Goal: Task Accomplishment & Management: Manage account settings

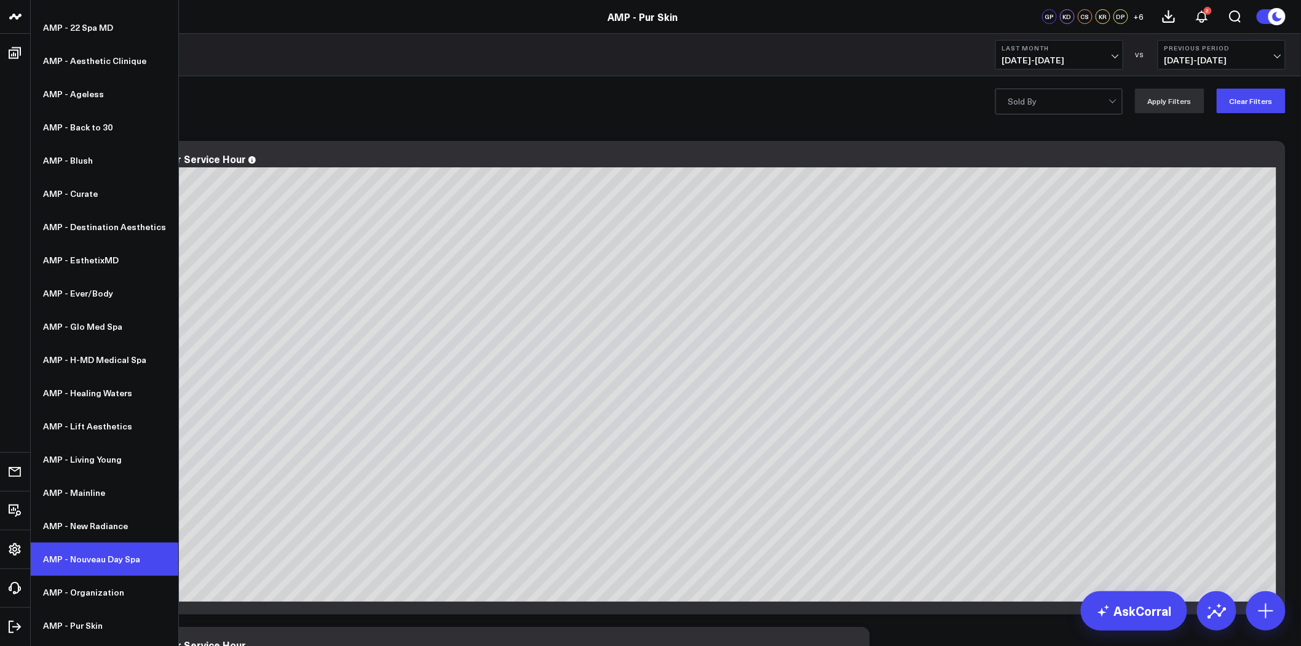
scroll to position [114, 0]
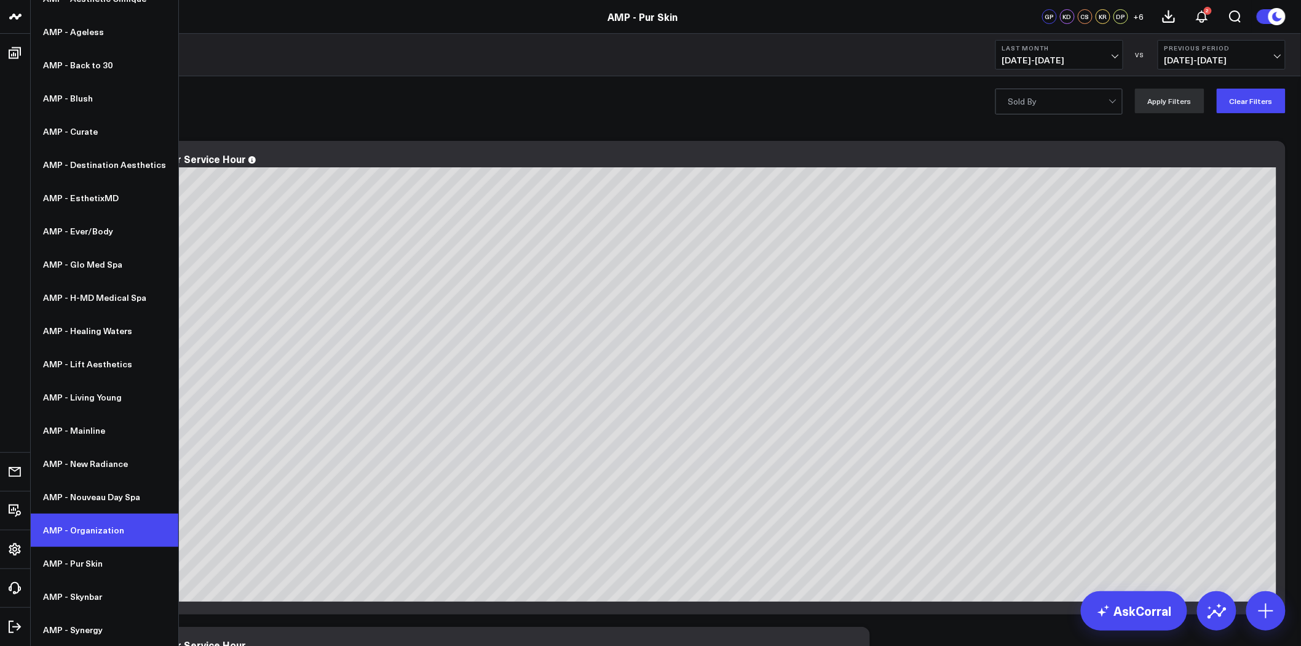
click at [112, 530] on link "AMP - Organization" at bounding box center [105, 529] width 148 height 33
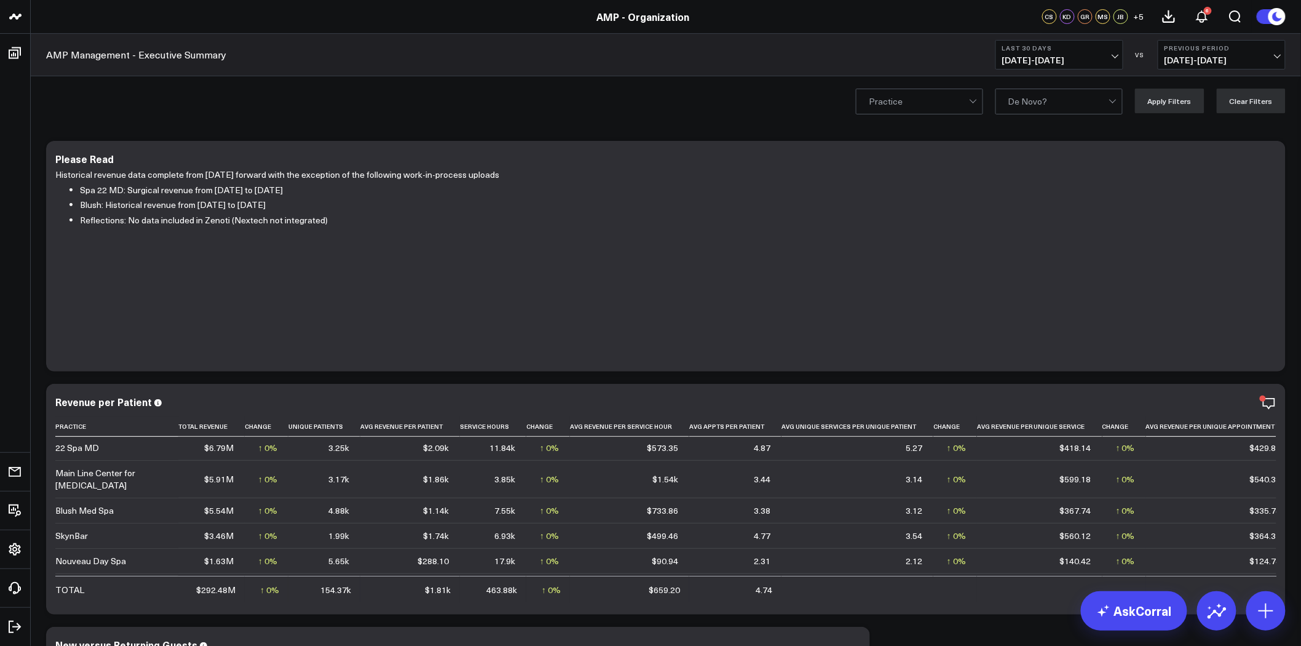
click at [1139, 14] on span "+ 5" at bounding box center [1139, 16] width 10 height 9
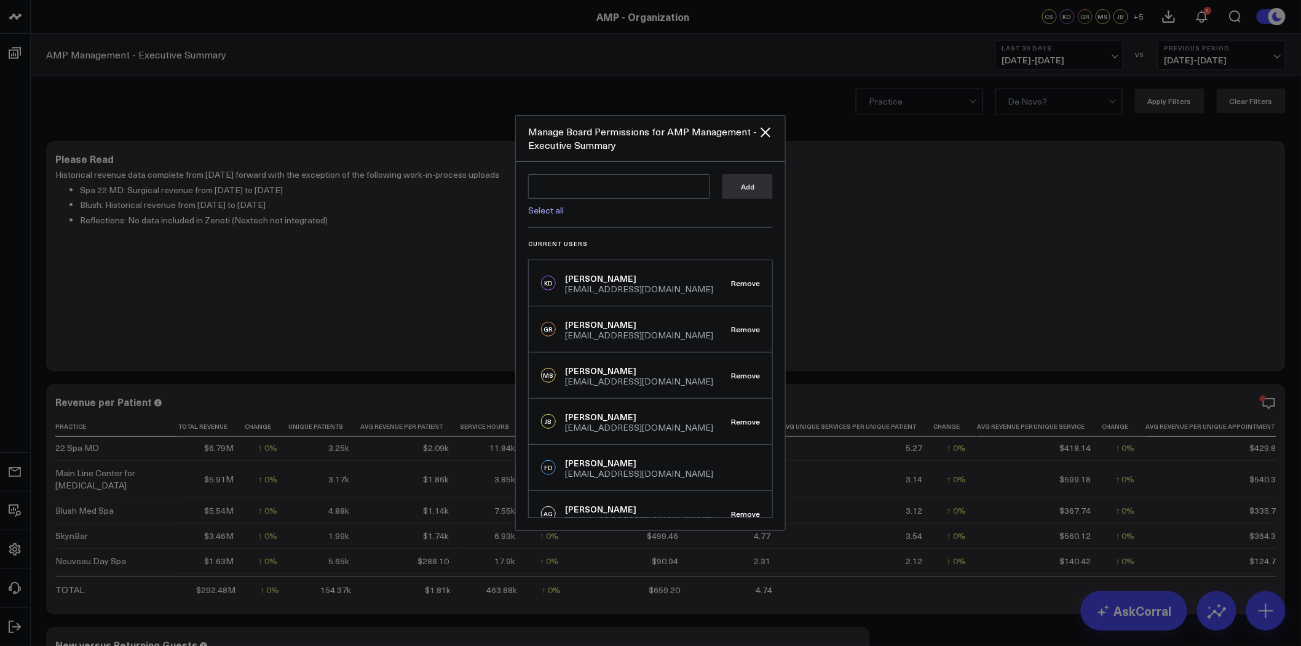
click at [555, 212] on link "Select all" at bounding box center [546, 210] width 36 height 12
type textarea "@Cindy Wilson @Hunter Dallas"
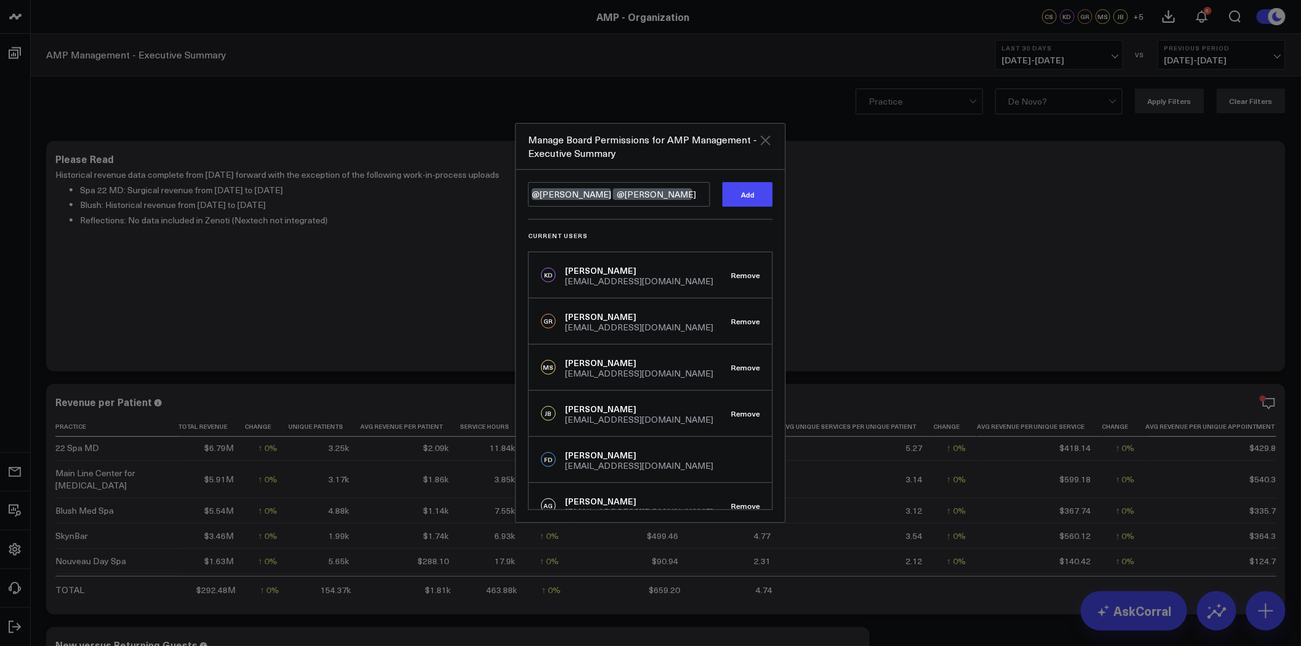
click at [766, 136] on icon "Close" at bounding box center [765, 140] width 15 height 15
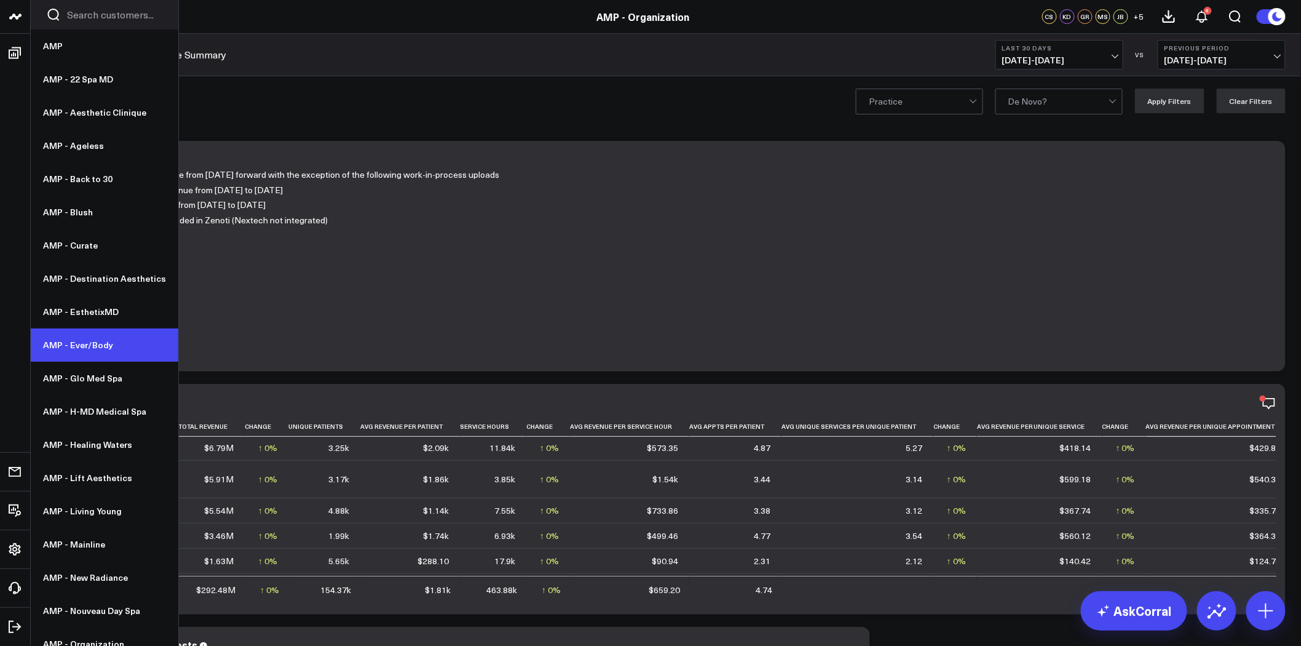
click at [101, 348] on link "AMP - Ever/Body" at bounding box center [105, 344] width 148 height 33
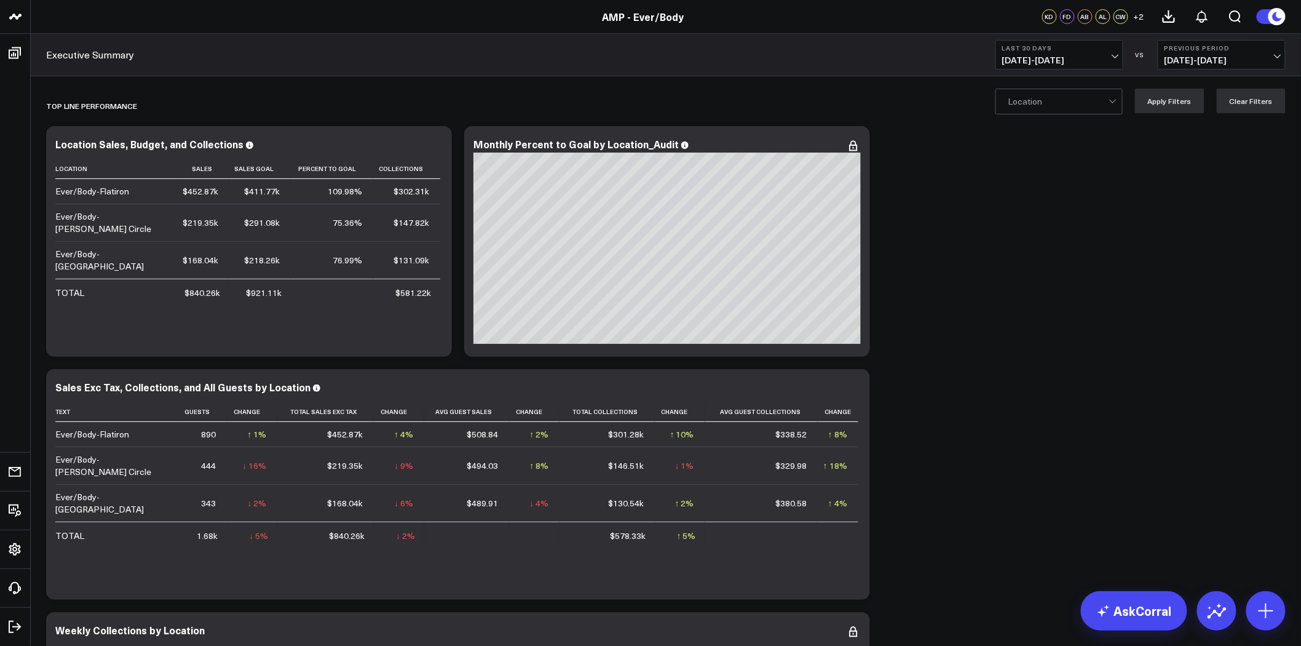
click at [96, 49] on link "Executive Summary" at bounding box center [90, 55] width 88 height 14
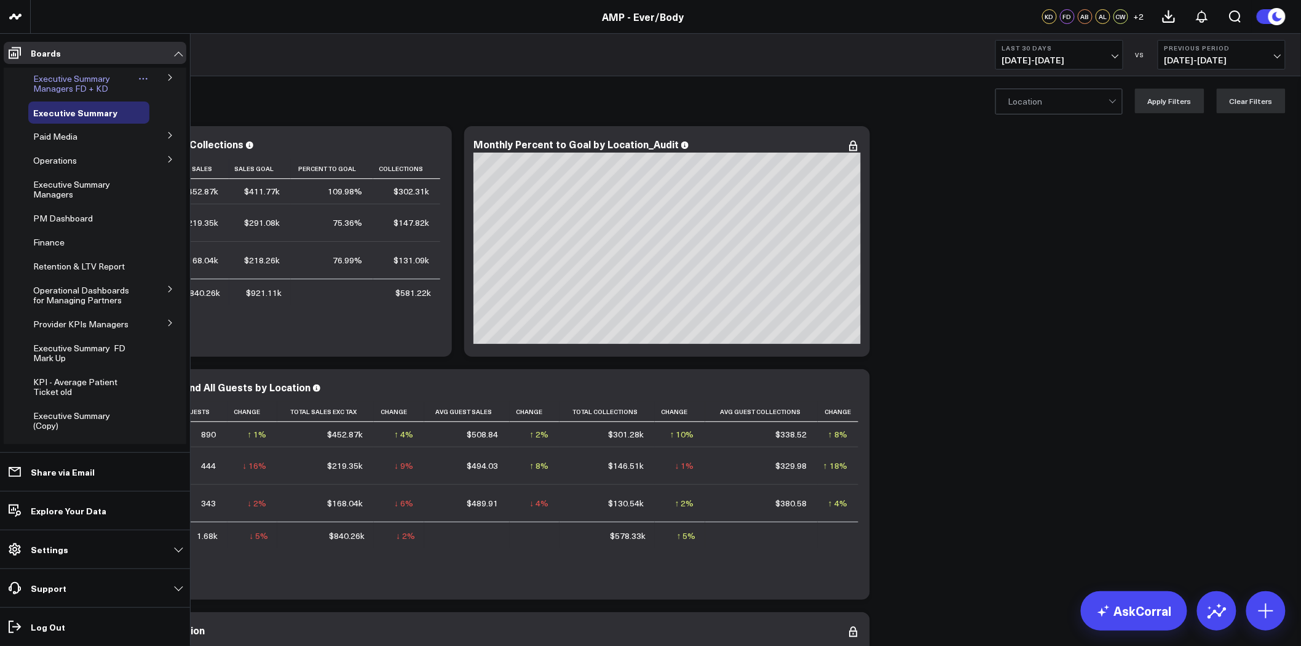
click at [70, 81] on span "Executive Summary Managers FD + KD" at bounding box center [71, 84] width 77 height 22
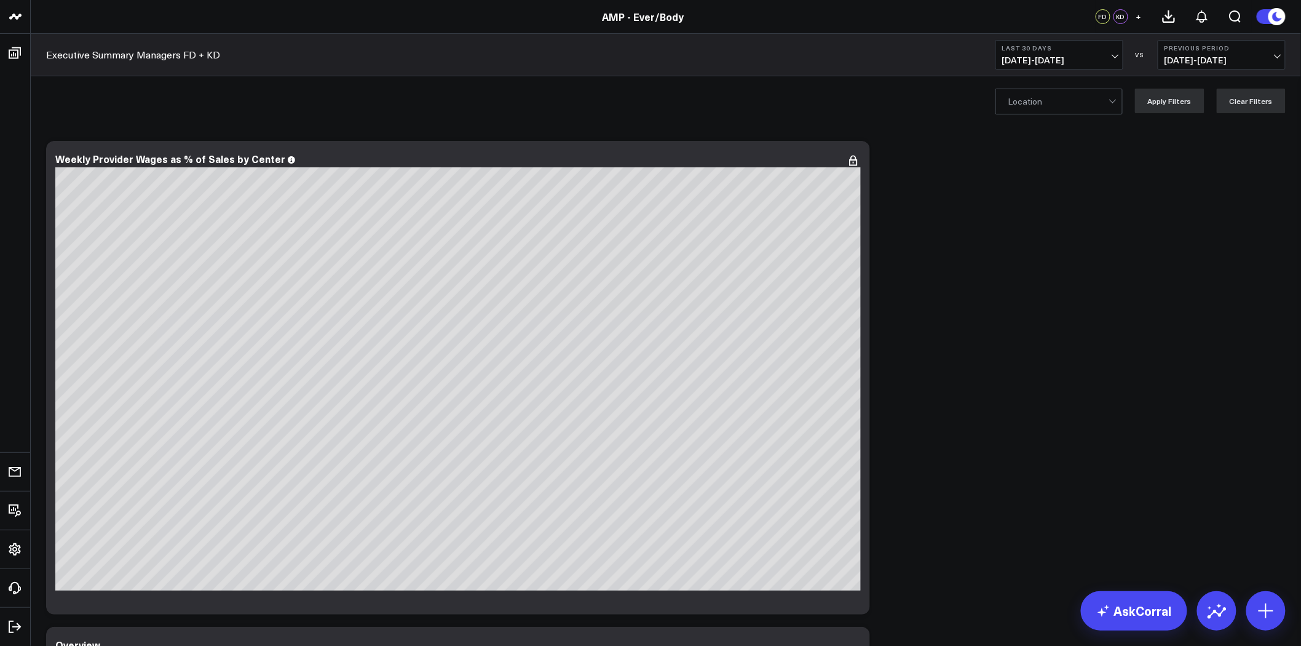
click at [1139, 15] on span "+" at bounding box center [1139, 16] width 6 height 9
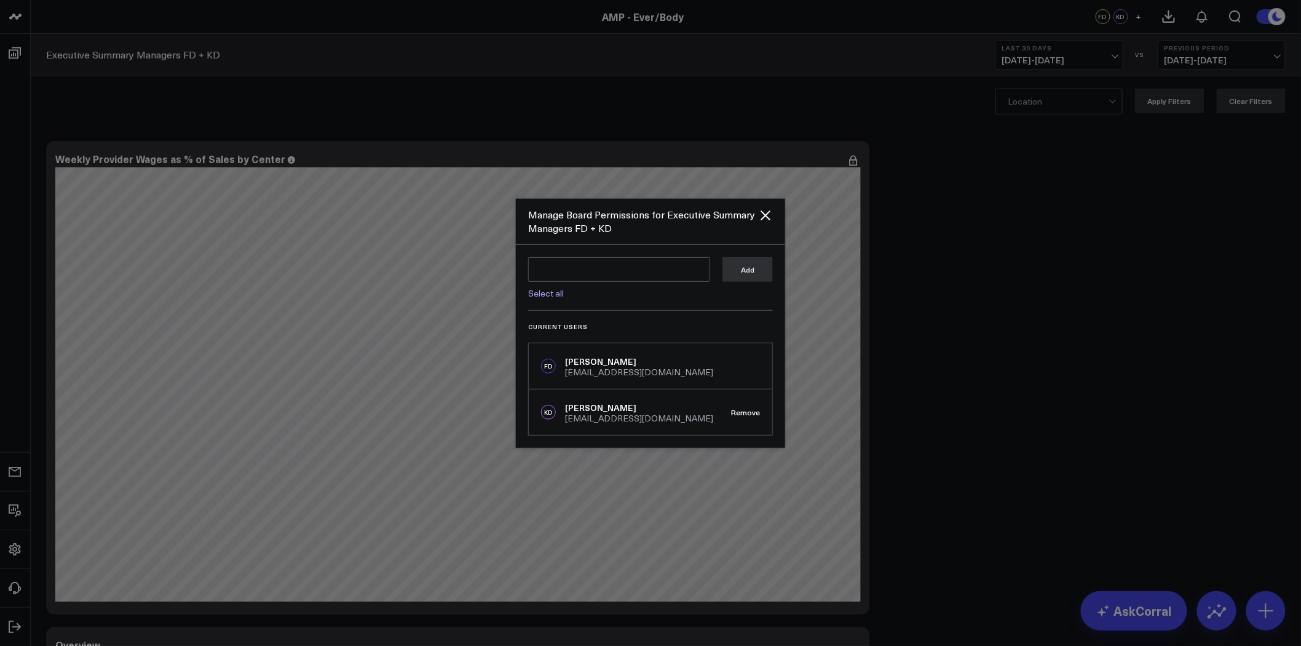
click at [652, 310] on div "Select all Add Current Users FD [PERSON_NAME] [EMAIL_ADDRESS][DOMAIN_NAME] KD […" at bounding box center [650, 346] width 269 height 203
click at [646, 258] on textarea at bounding box center [619, 269] width 182 height 25
click at [551, 295] on link "Select all" at bounding box center [546, 293] width 36 height 12
type textarea "@Corral Support @[PERSON_NAME] @[PERSON_NAME] @[PERSON_NAME] @[PERSON_NAME] @[P…"
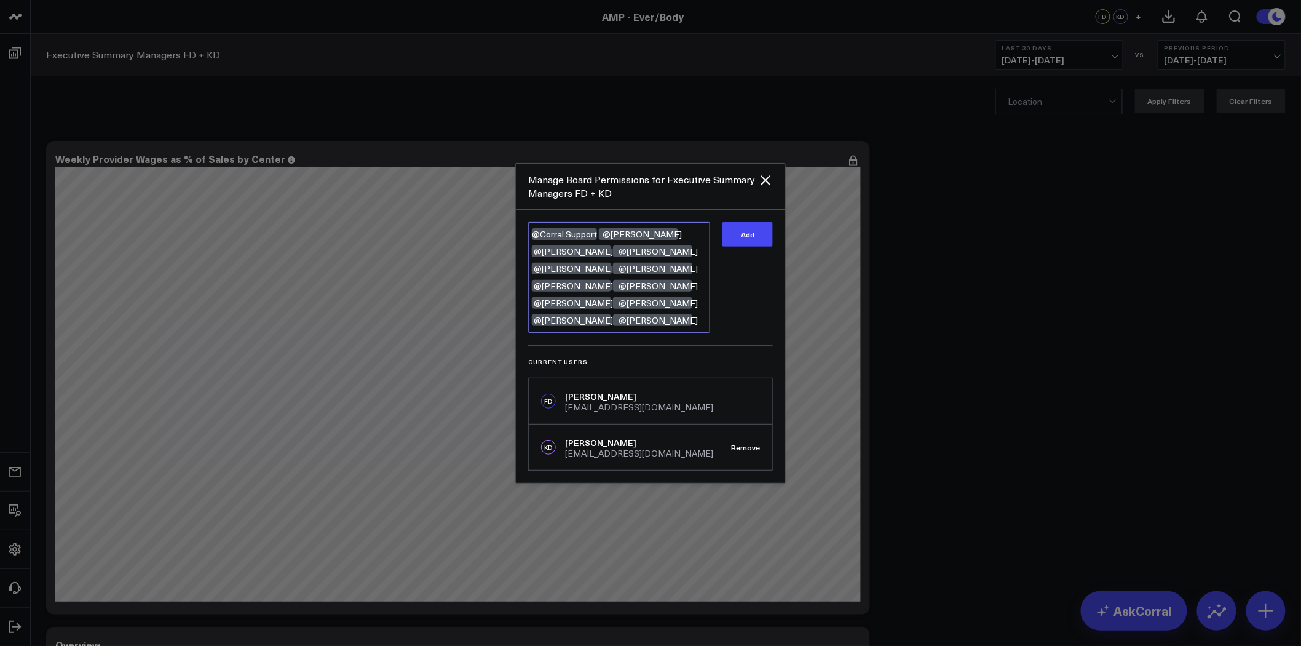
drag, startPoint x: 683, startPoint y: 318, endPoint x: 511, endPoint y: 219, distance: 198.6
click at [511, 219] on div "Manage Board Permissions for Executive Summary Managers FD + KD @Corral Support…" at bounding box center [650, 323] width 1301 height 646
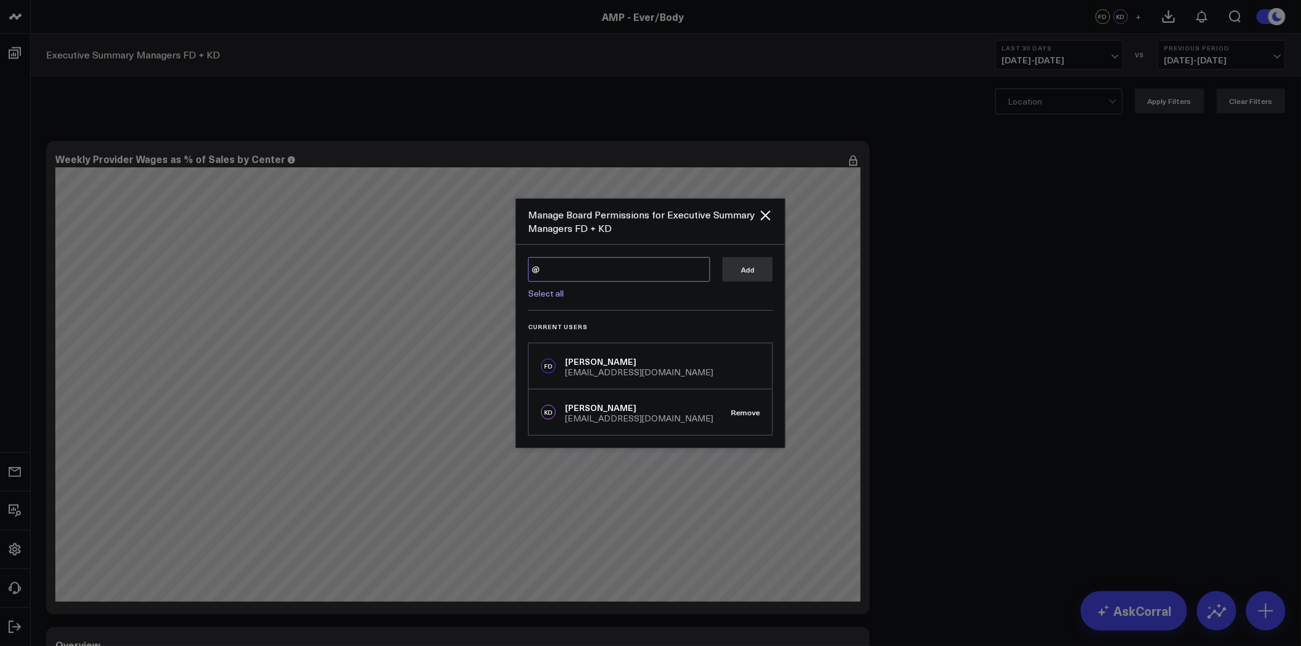
click at [619, 265] on textarea "@" at bounding box center [619, 269] width 182 height 25
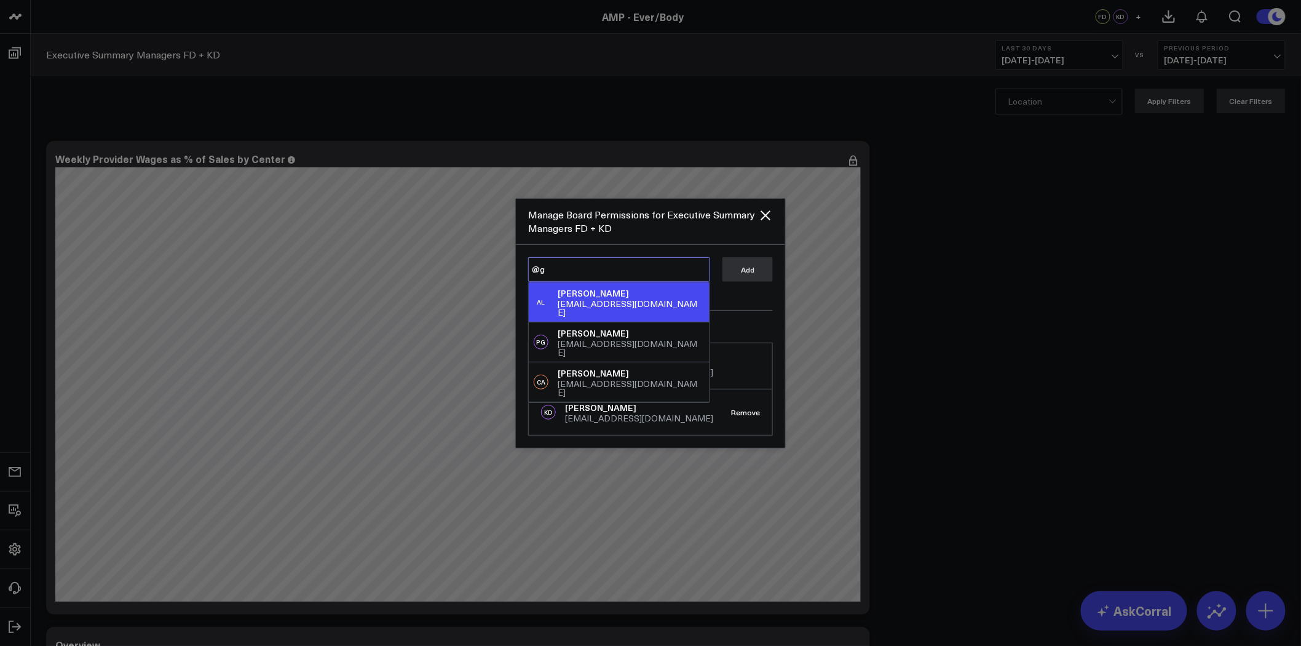
type textarea "@"
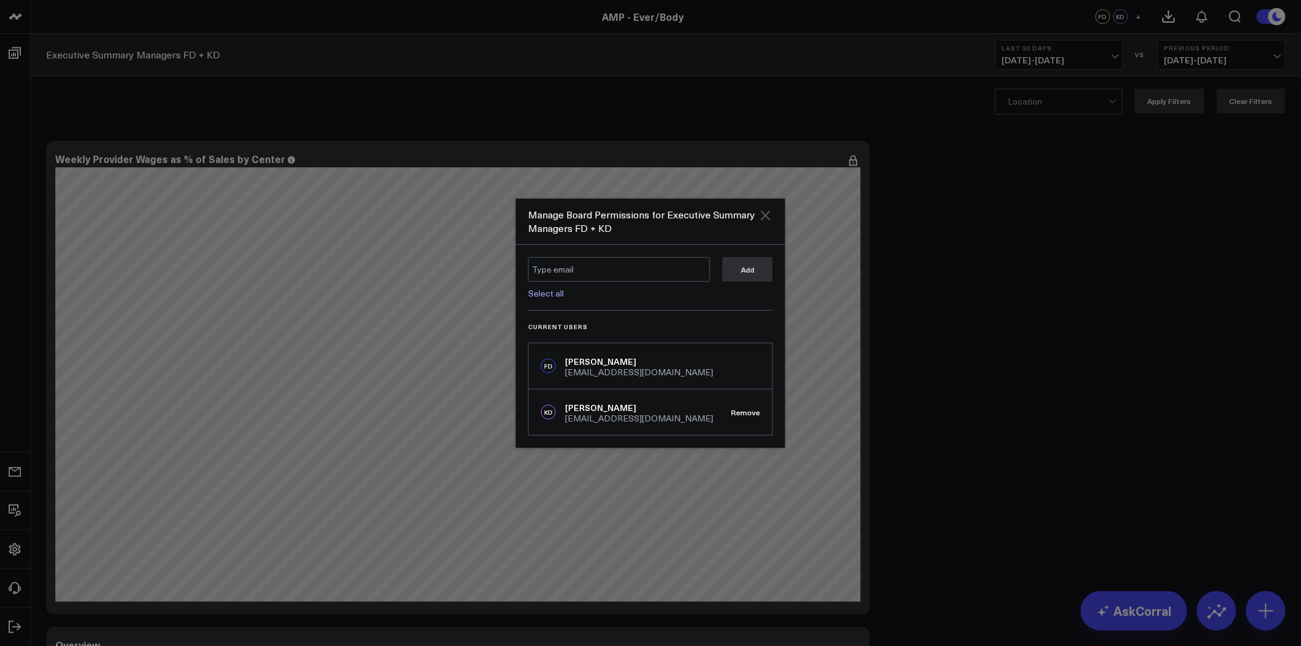
click at [767, 213] on icon "Close" at bounding box center [765, 215] width 10 height 10
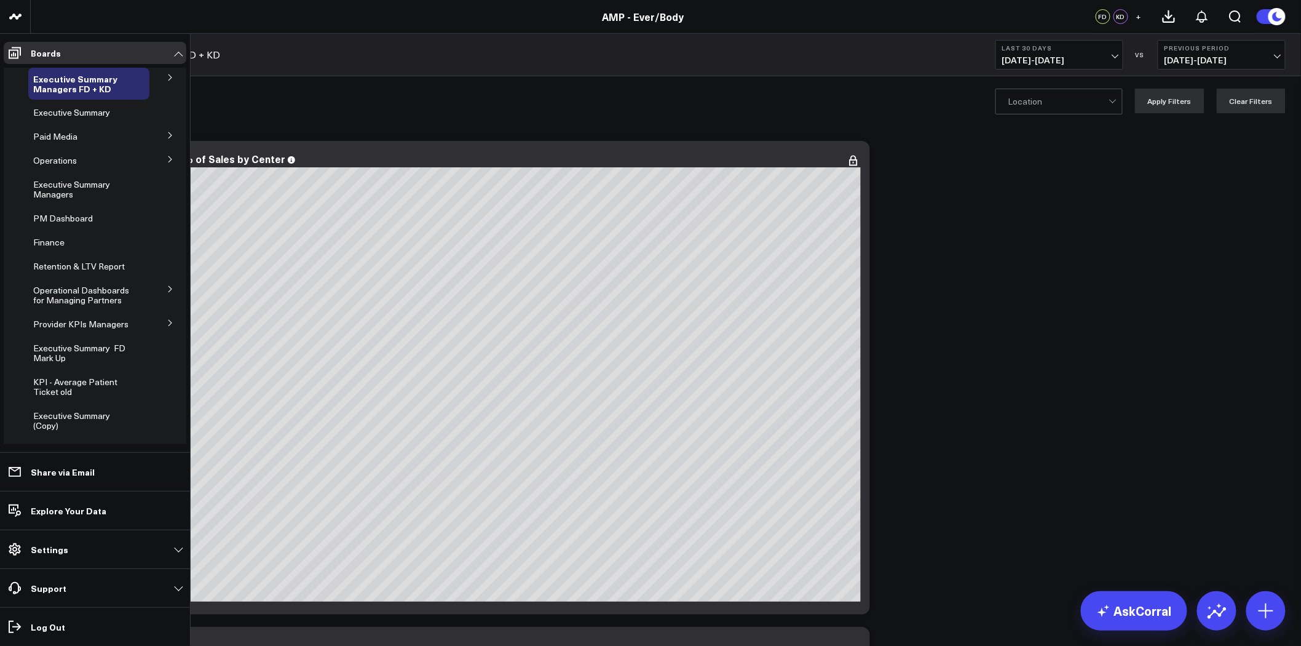
click at [167, 323] on icon at bounding box center [170, 322] width 7 height 7
click at [59, 328] on span "Provider KPIs Managers" at bounding box center [80, 324] width 95 height 12
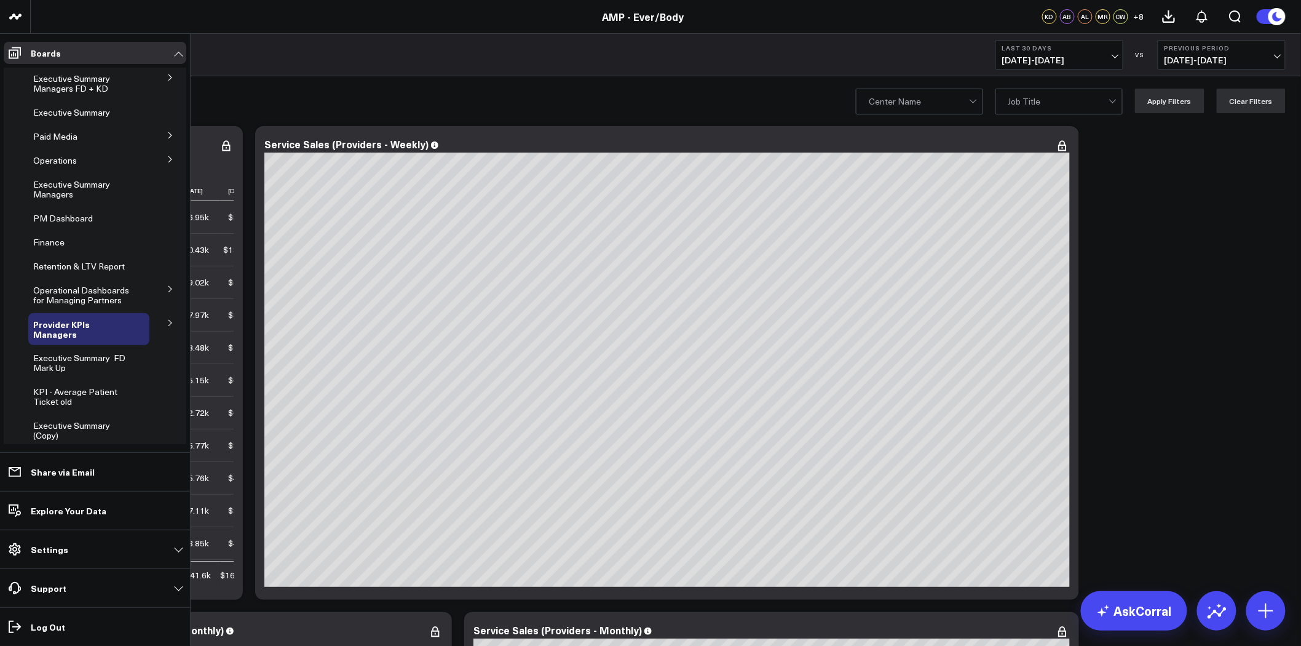
click at [167, 319] on icon at bounding box center [170, 322] width 7 height 7
click at [62, 353] on span "Provider KPIs" at bounding box center [67, 356] width 53 height 12
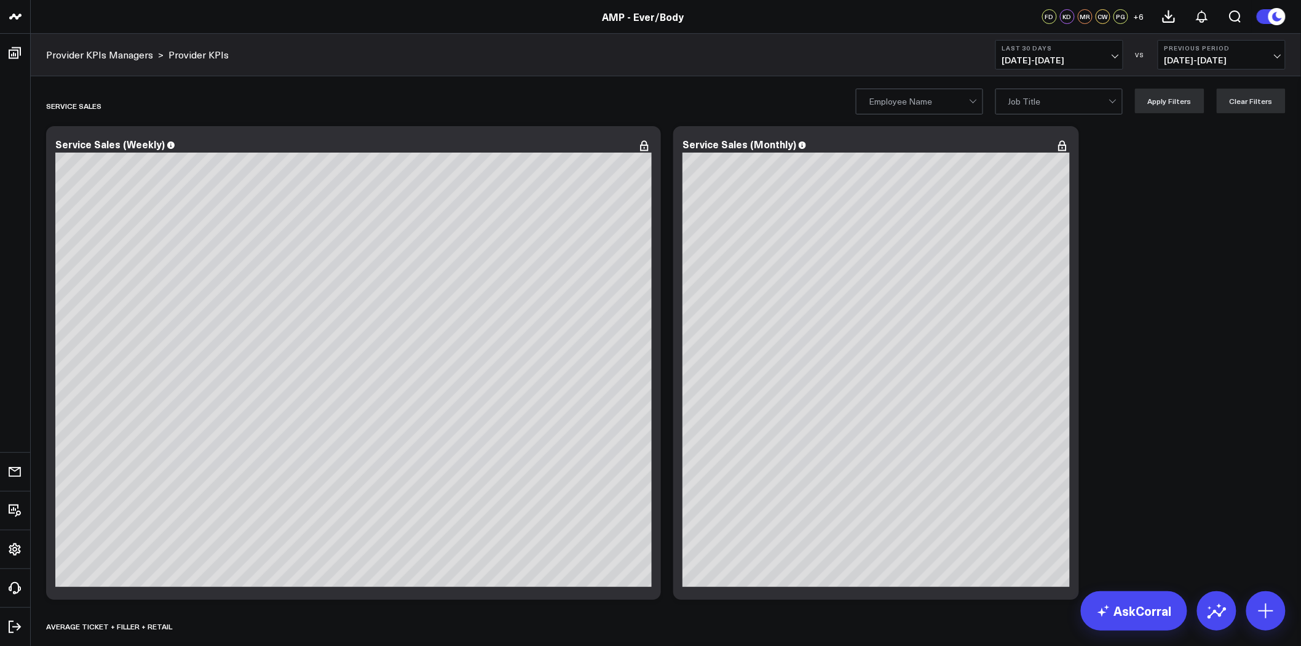
click at [660, 63] on div "Provider KPIs Managers > Provider KPIs Last 30 Days [DATE] - [DATE] VS Previous…" at bounding box center [666, 55] width 1270 height 42
click at [1142, 17] on span "+ 6" at bounding box center [1139, 16] width 10 height 9
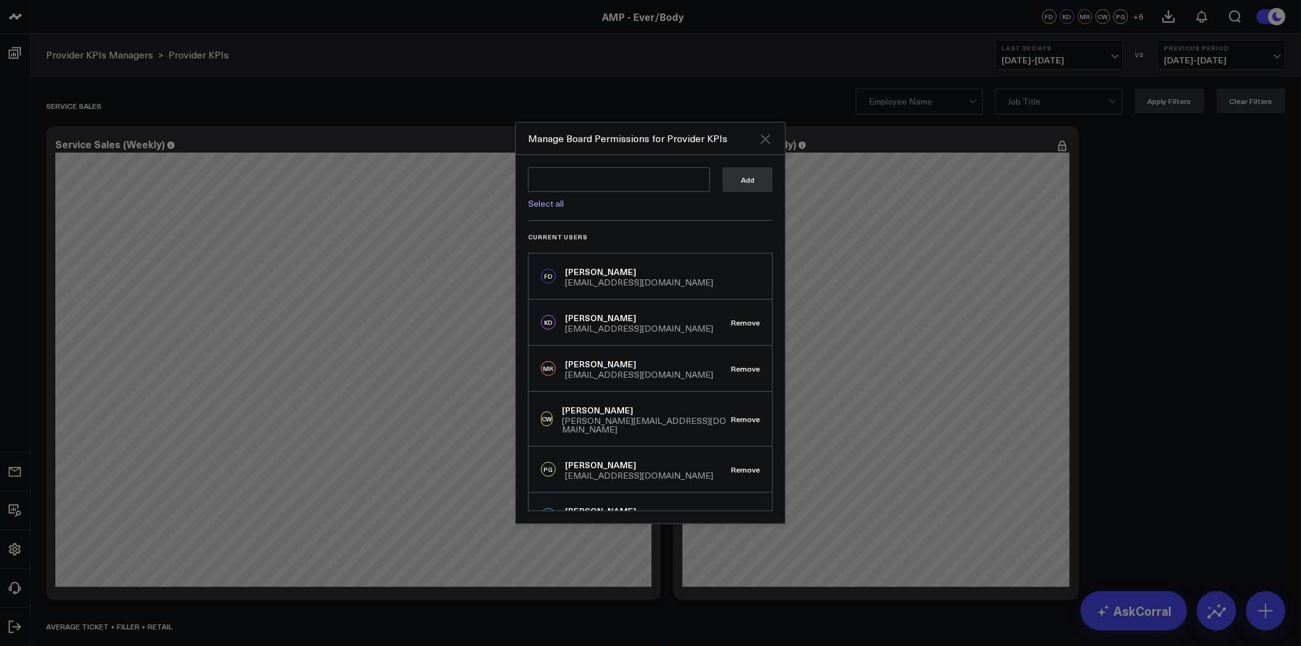
click at [764, 138] on icon "Close" at bounding box center [765, 139] width 10 height 10
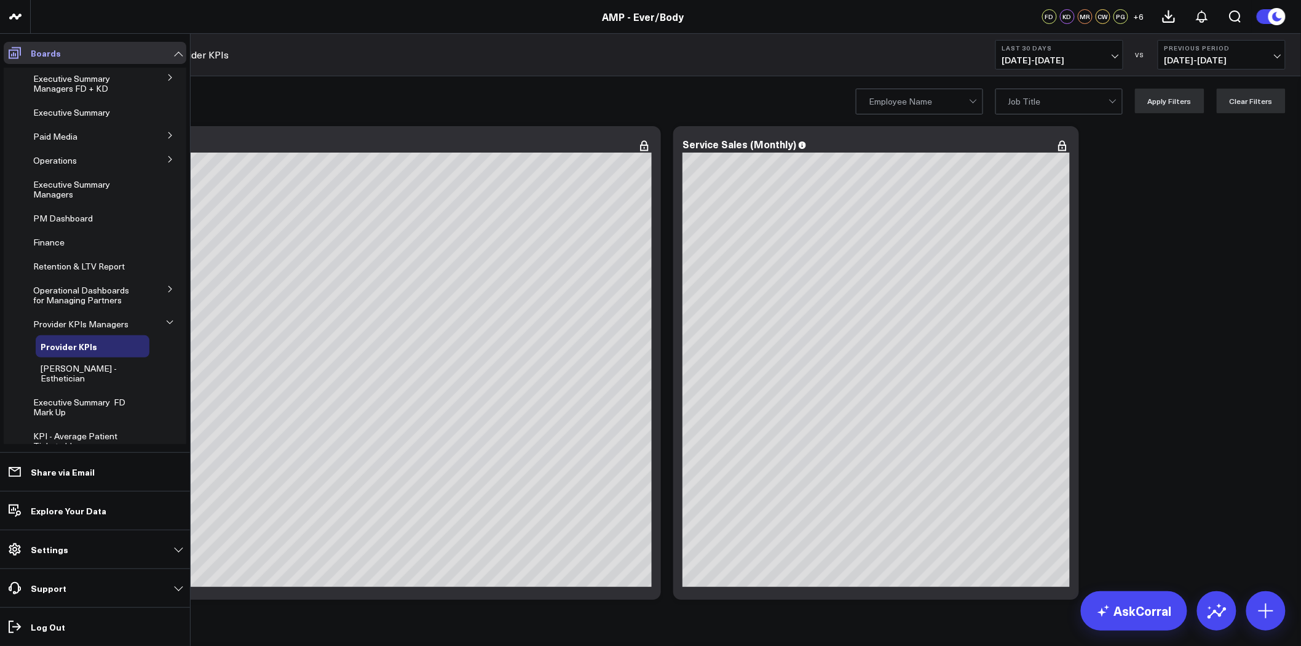
click at [181, 50] on link "Boards" at bounding box center [95, 53] width 183 height 22
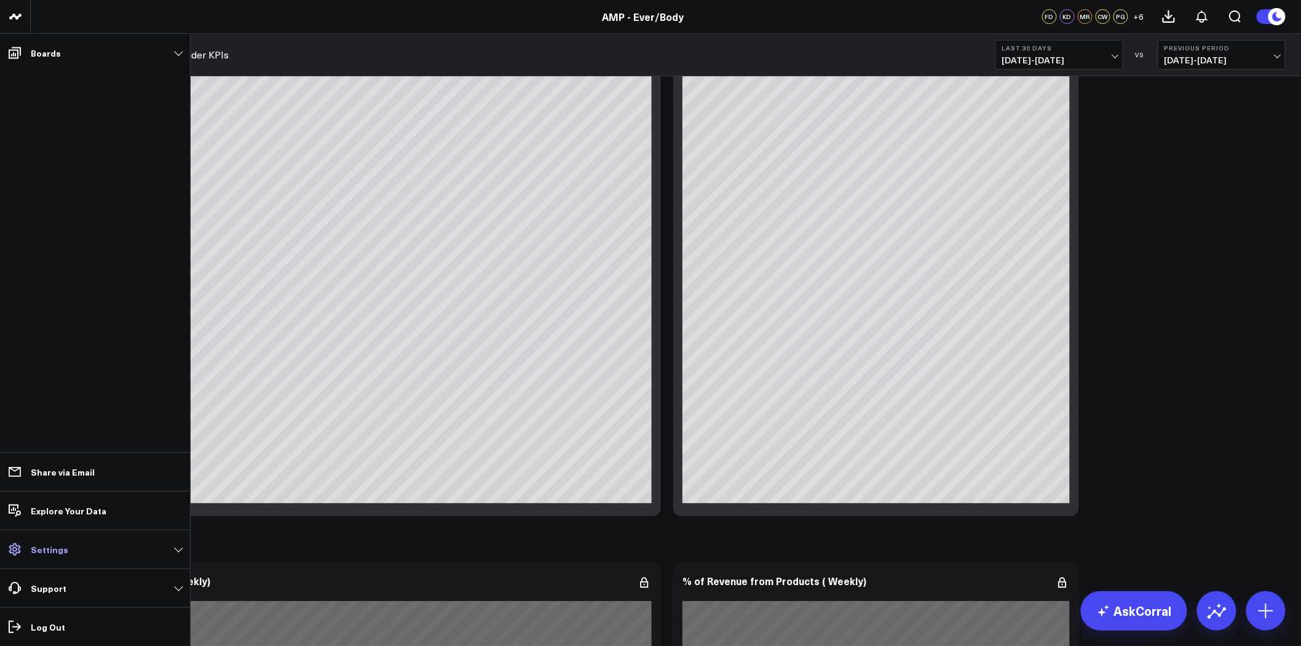
scroll to position [68, 0]
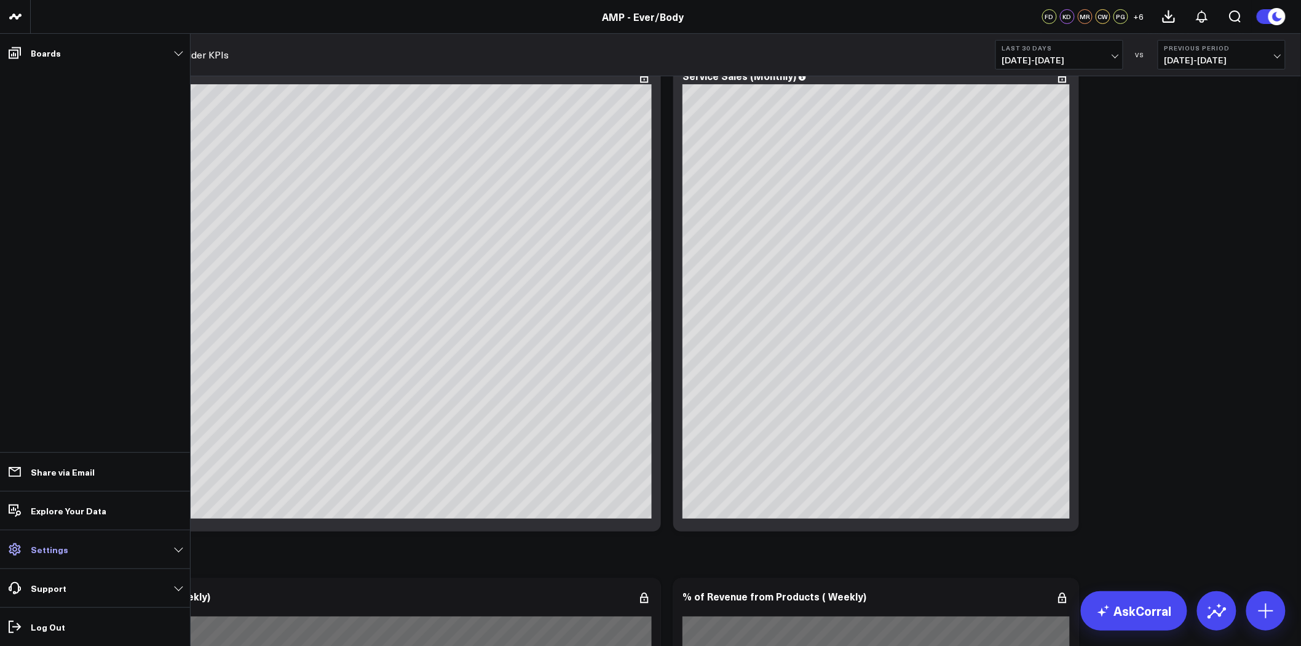
click at [169, 546] on link "Settings" at bounding box center [95, 549] width 183 height 22
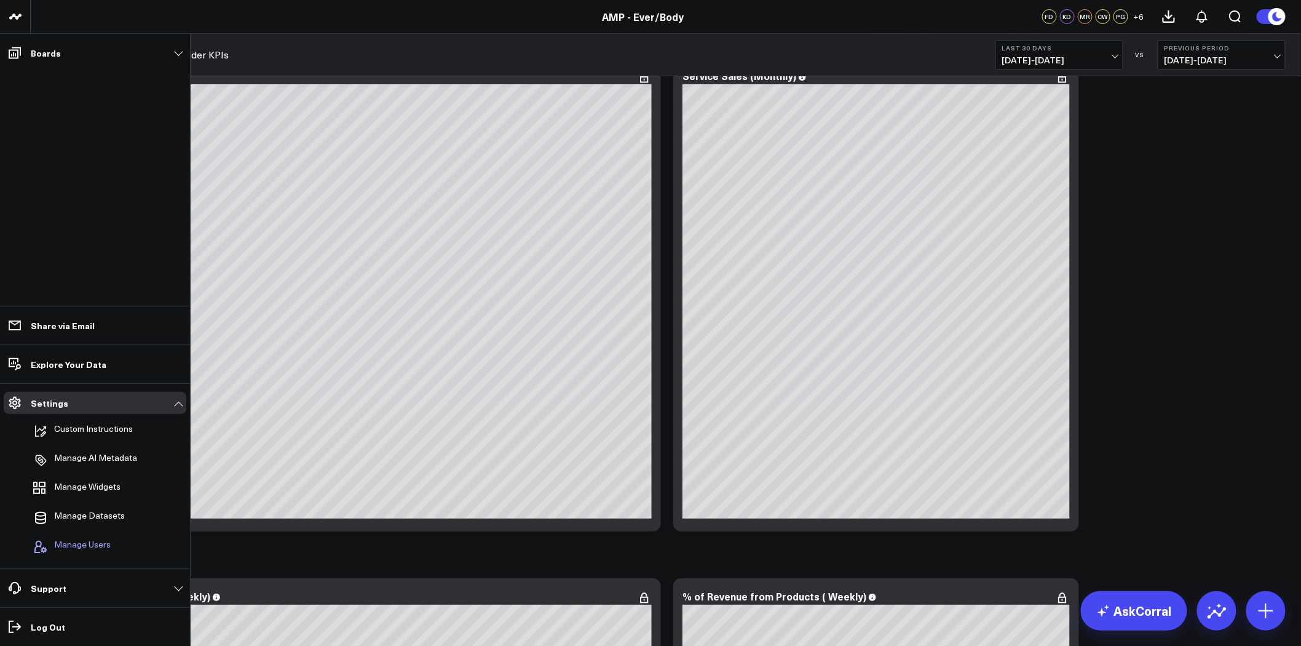
click at [98, 543] on span "Manage Users" at bounding box center [82, 546] width 57 height 15
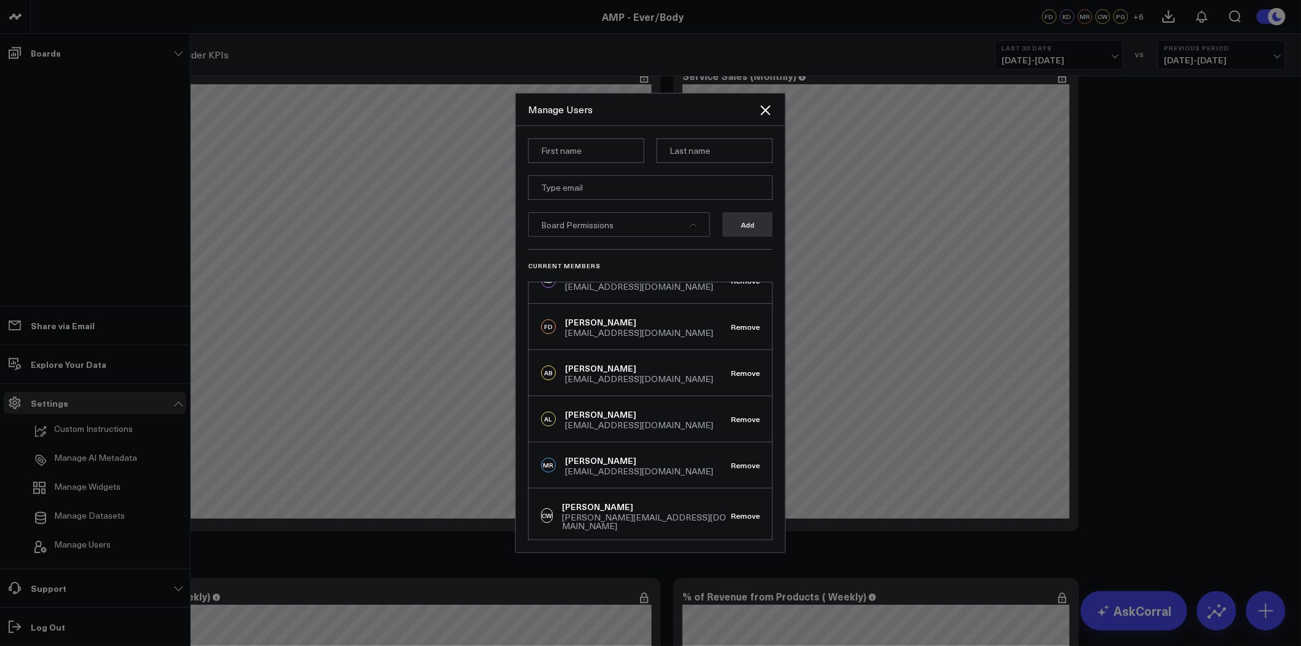
scroll to position [0, 0]
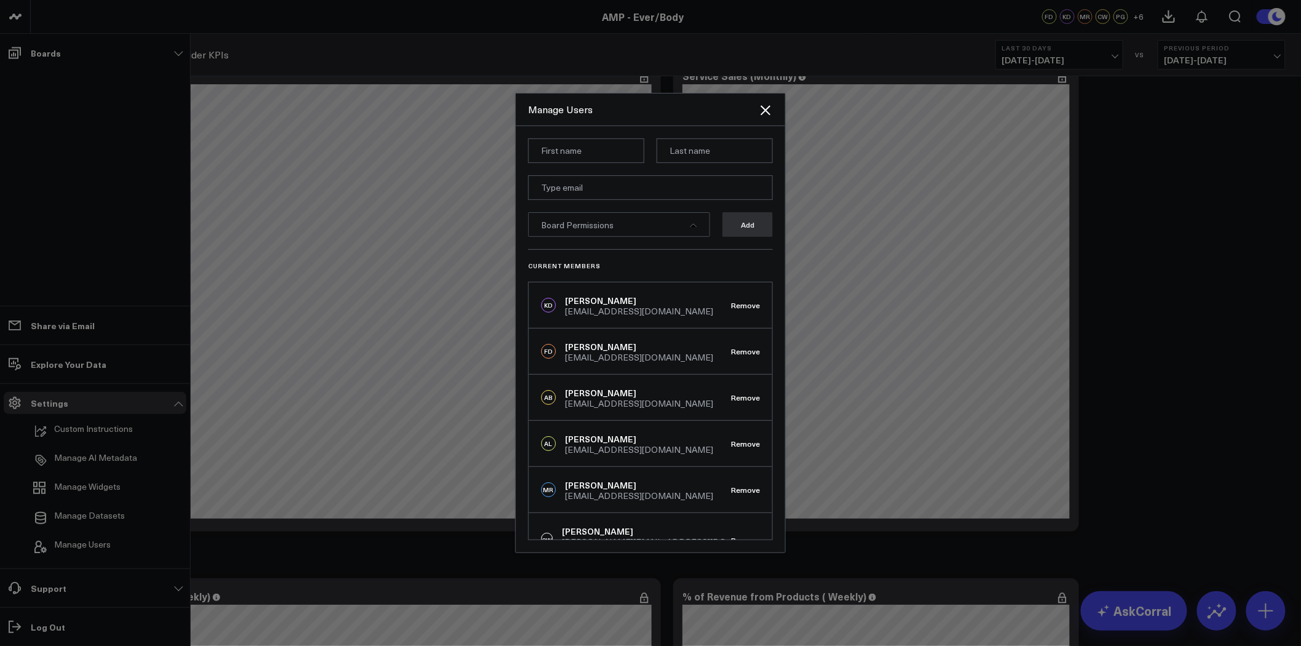
click at [609, 149] on input at bounding box center [586, 150] width 116 height 25
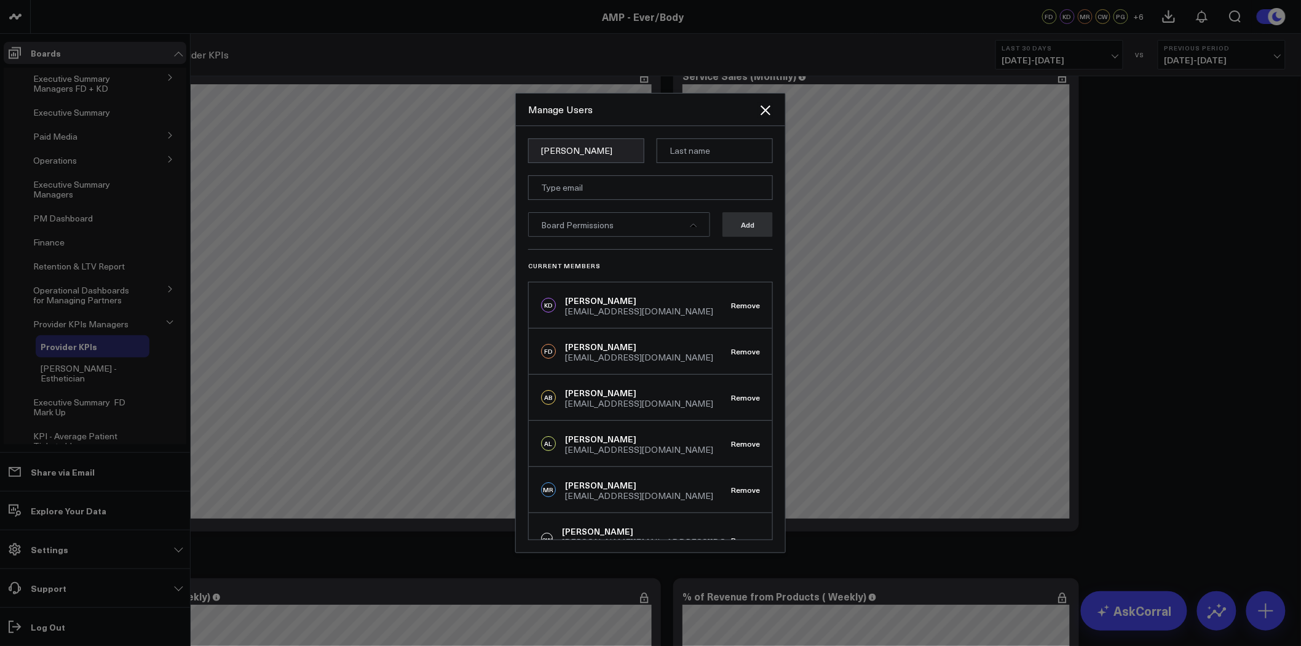
type input "[PERSON_NAME]"
click at [673, 184] on input "email" at bounding box center [650, 187] width 245 height 25
click at [574, 224] on span "Board Permissions" at bounding box center [577, 225] width 73 height 12
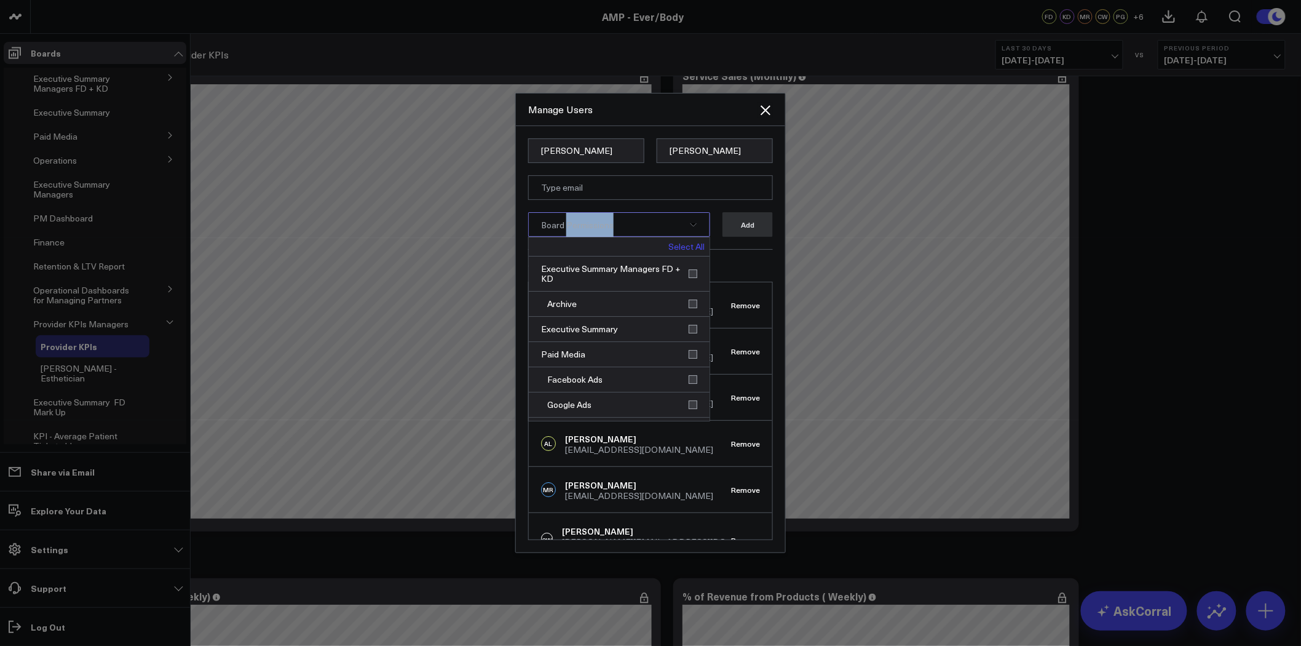
click at [574, 224] on span "Board Permissions" at bounding box center [577, 225] width 73 height 12
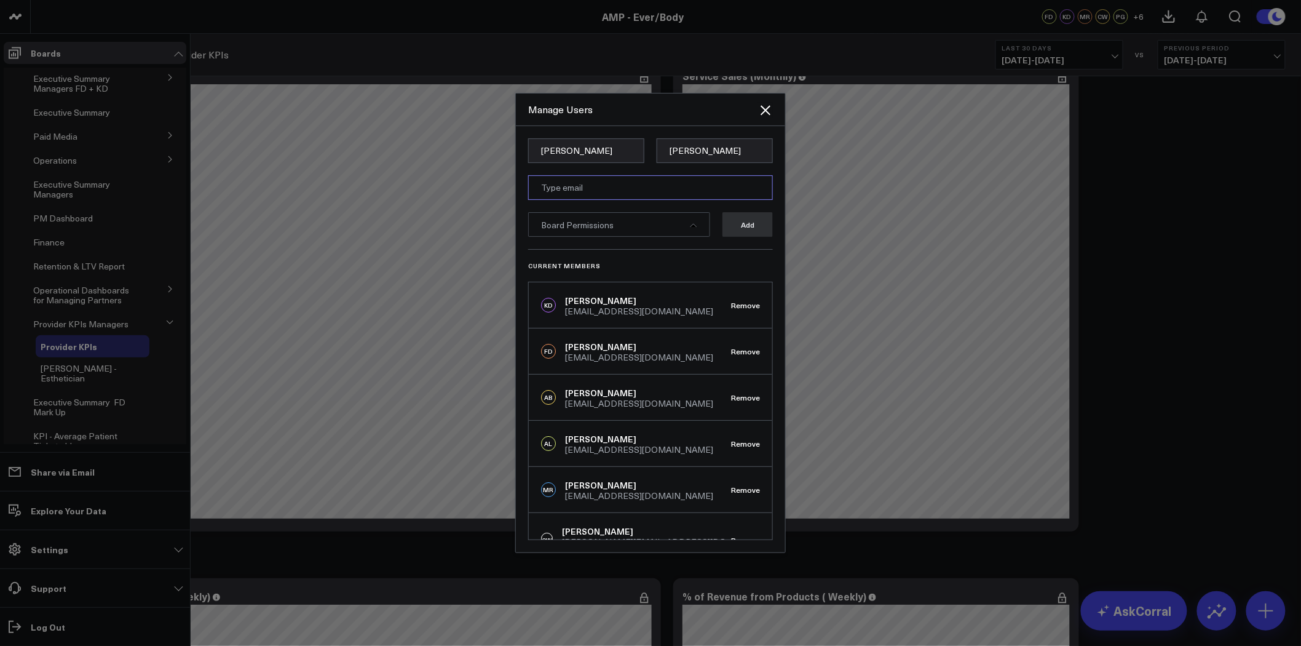
click at [575, 188] on input "email" at bounding box center [650, 187] width 245 height 25
paste input "[EMAIL_ADDRESS][DOMAIN_NAME]"
type input "[EMAIL_ADDRESS][DOMAIN_NAME]"
click at [609, 226] on span "Board Permissions" at bounding box center [577, 225] width 73 height 12
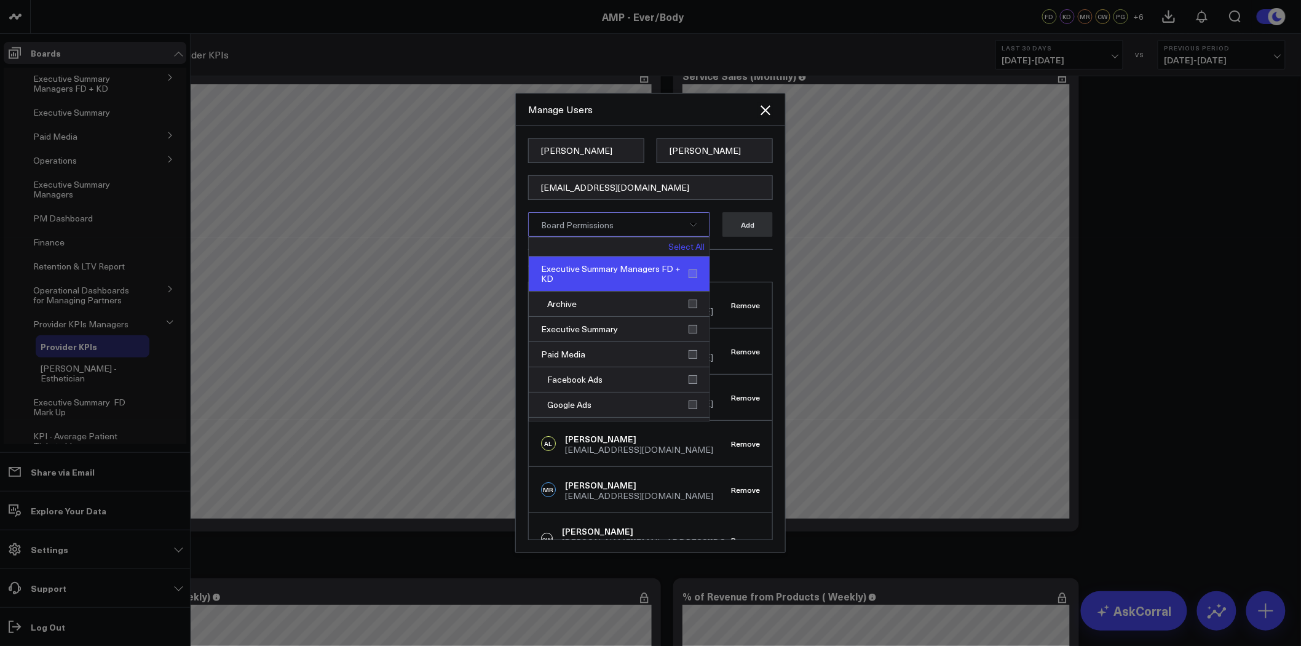
click at [687, 270] on div "Executive Summary Managers FD + KD" at bounding box center [619, 273] width 181 height 35
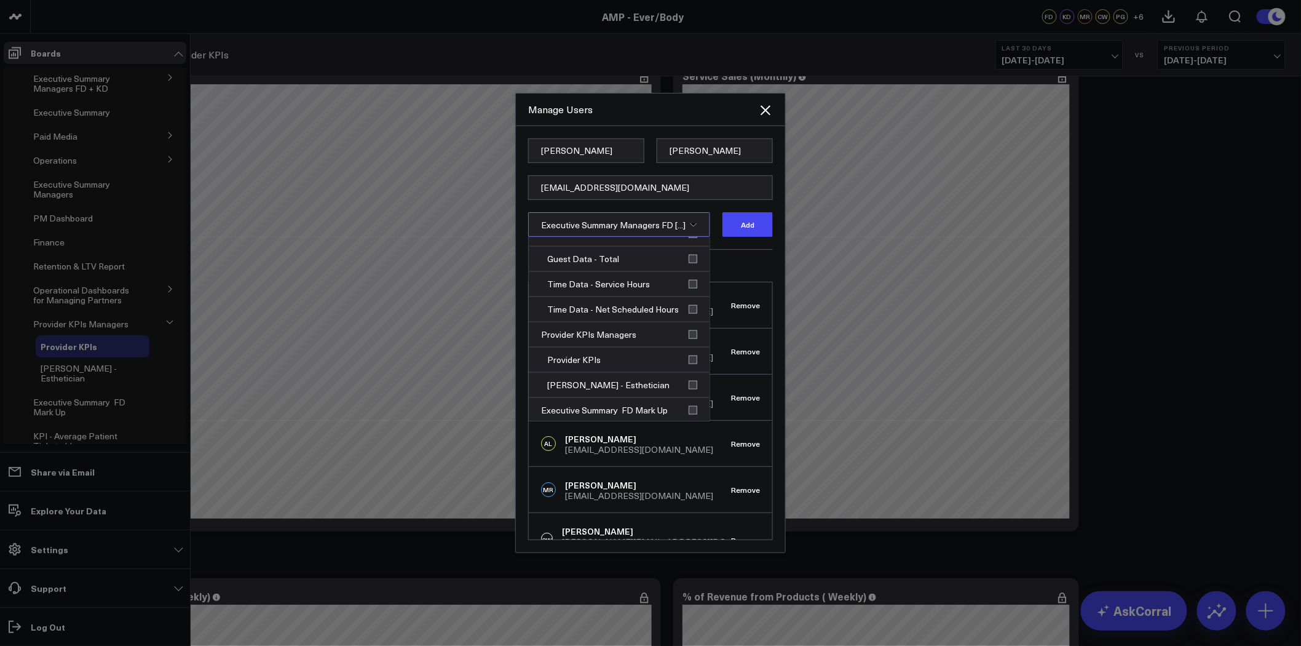
scroll to position [683, 0]
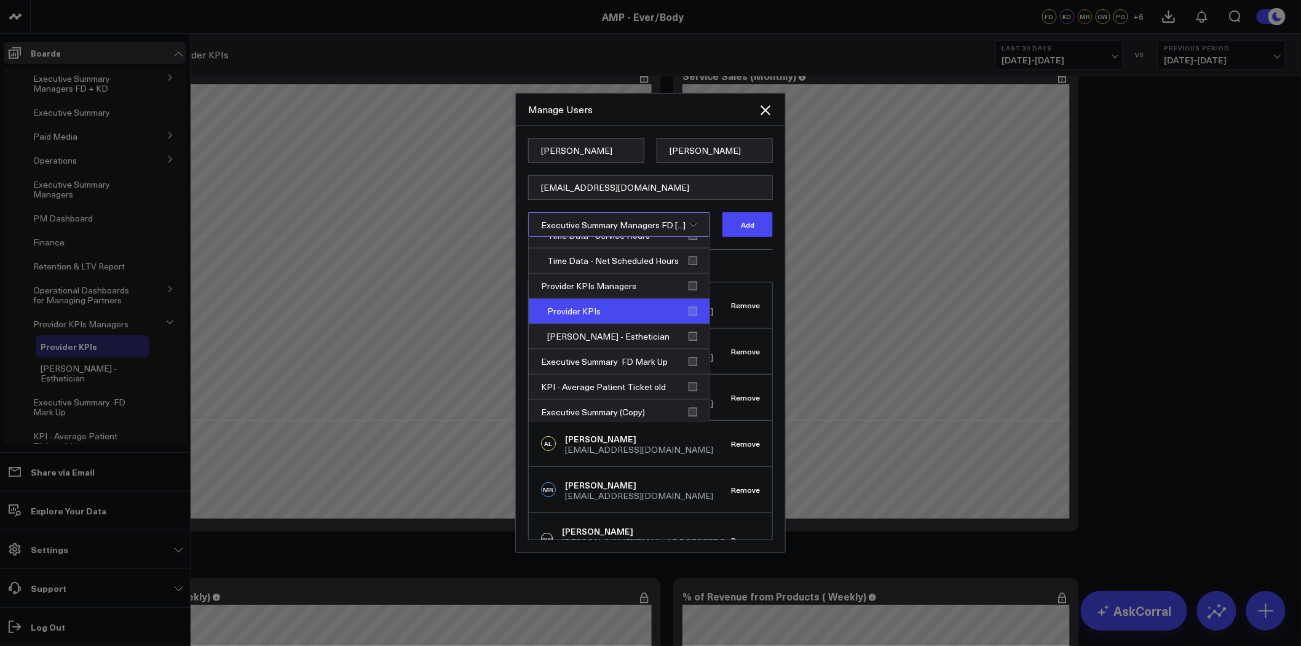
click at [689, 309] on div "Provider KPIs" at bounding box center [619, 311] width 181 height 25
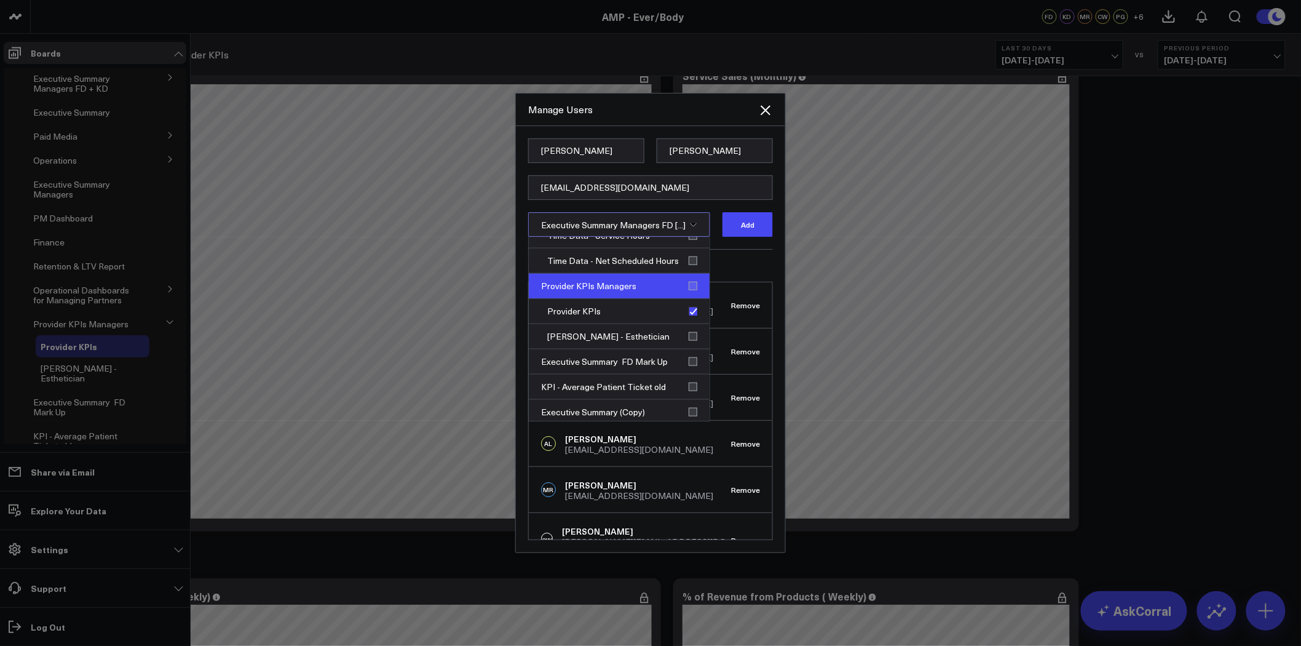
click at [689, 287] on div "Provider KPIs Managers" at bounding box center [619, 286] width 181 height 25
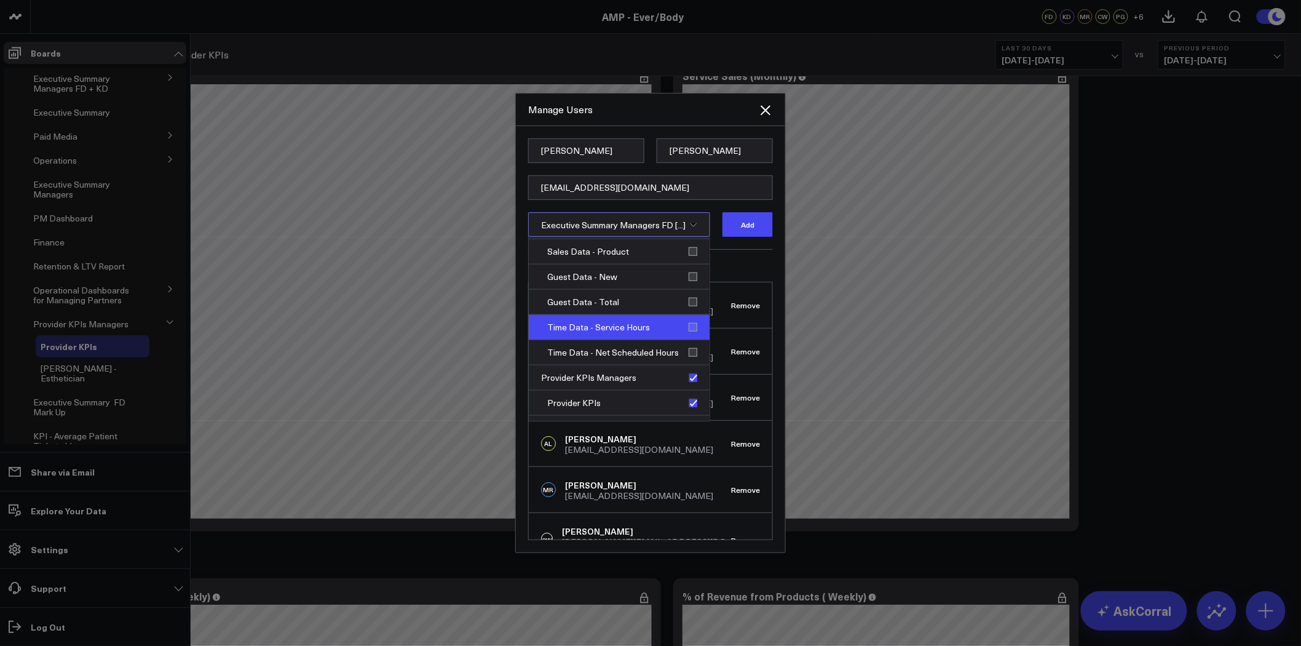
scroll to position [615, 0]
click at [685, 327] on div "Time Data - Net Scheduled Hours" at bounding box center [619, 329] width 181 height 25
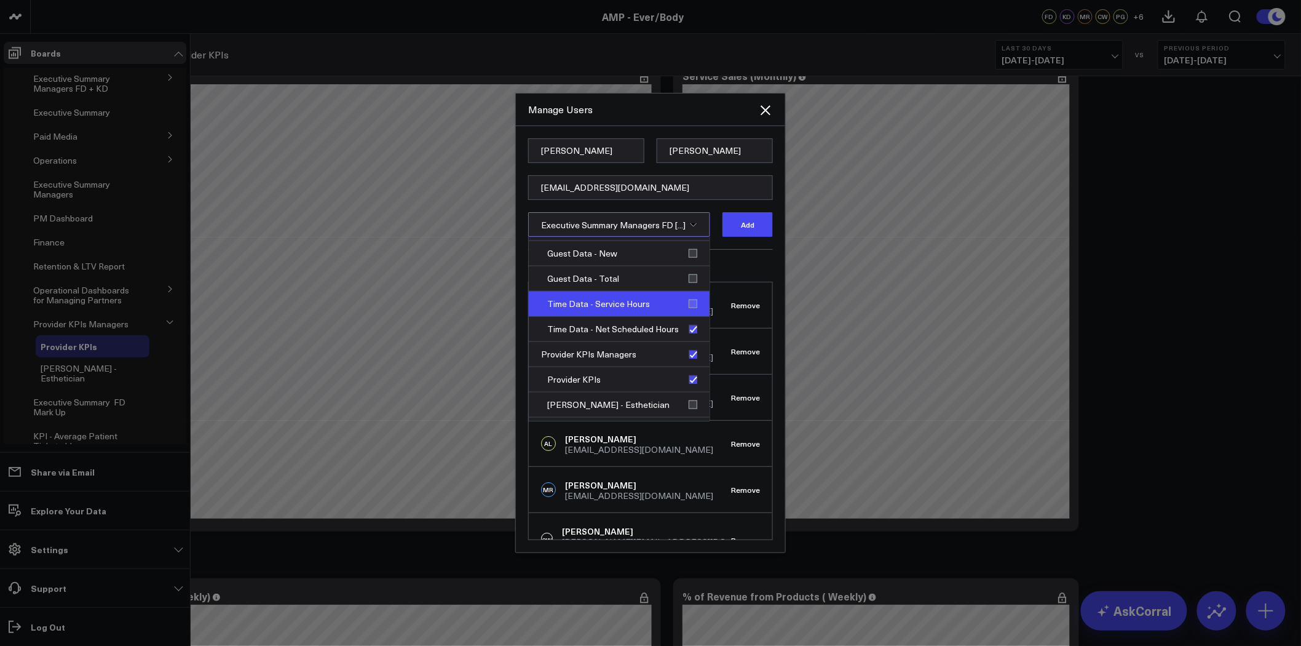
click at [685, 306] on div "Time Data - Service Hours" at bounding box center [619, 303] width 181 height 25
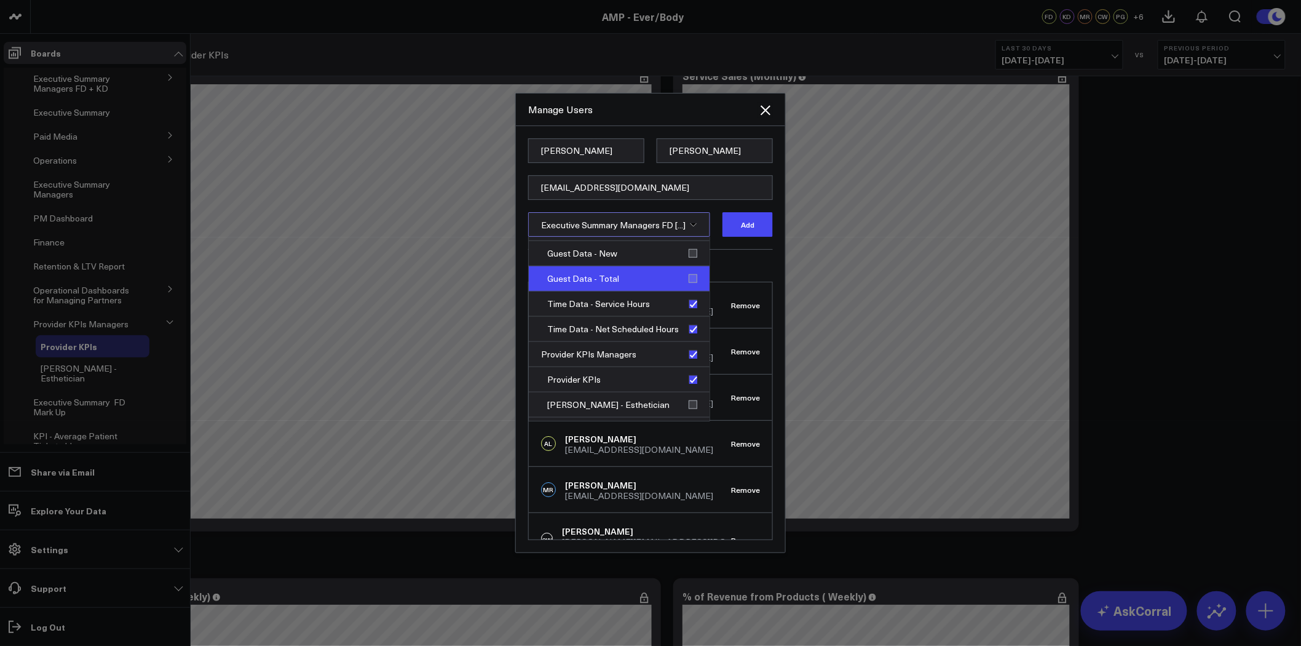
click at [687, 281] on div "Guest Data - Total" at bounding box center [619, 278] width 181 height 25
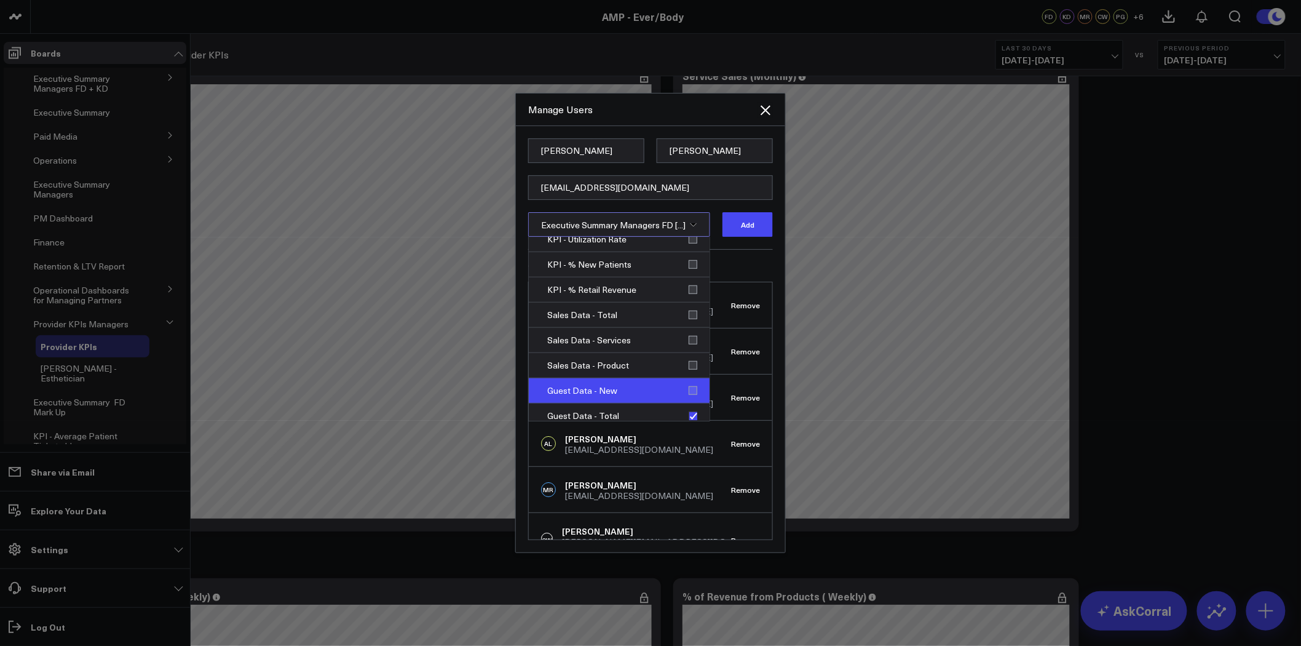
click at [689, 389] on div "Guest Data - New" at bounding box center [619, 390] width 181 height 25
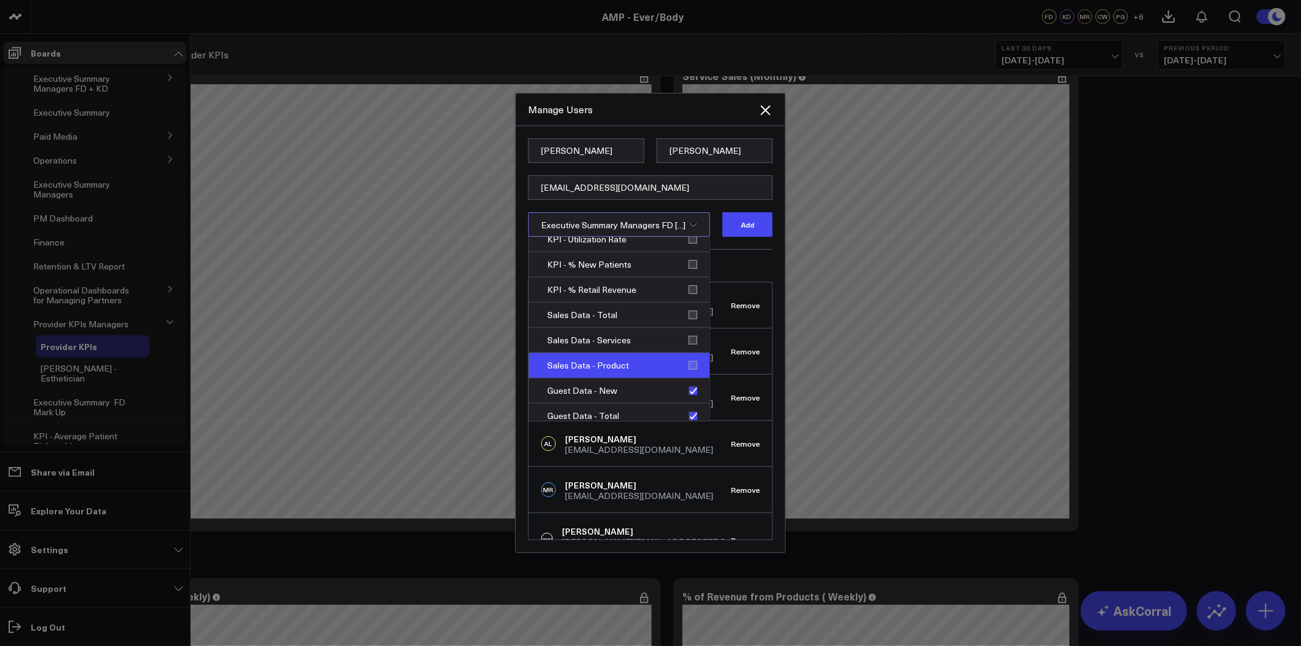
click at [685, 360] on div "Sales Data - Product" at bounding box center [619, 365] width 181 height 25
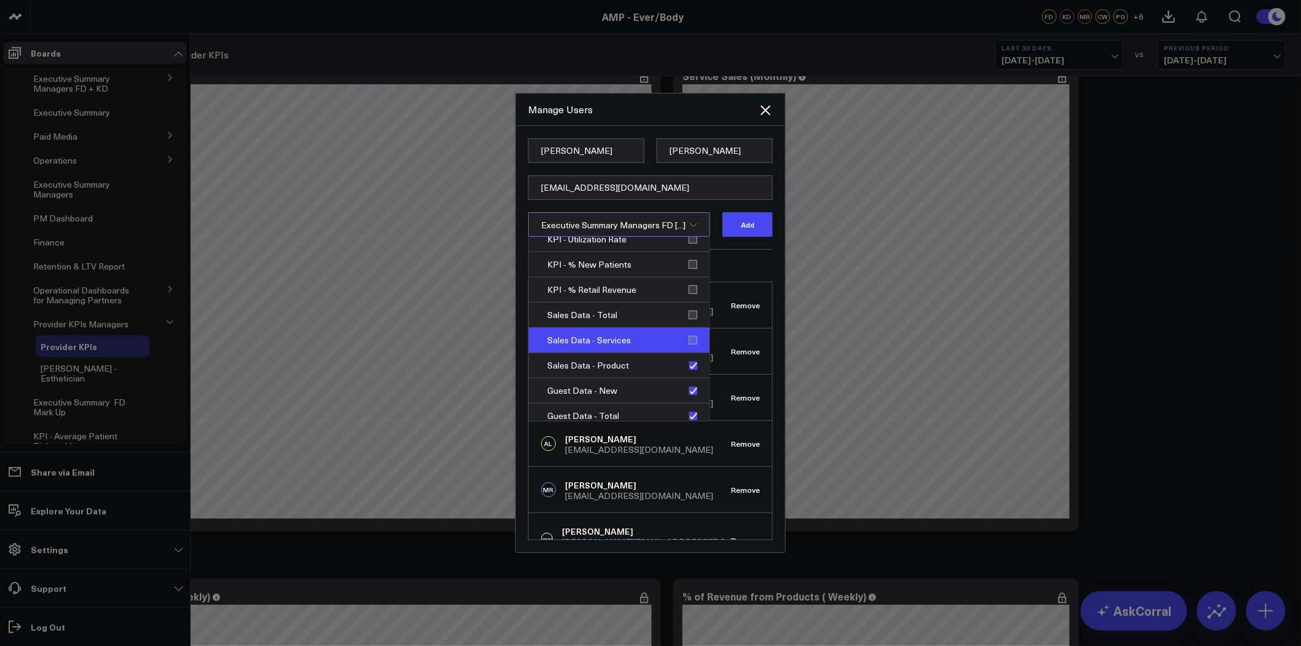
click at [685, 335] on div "Sales Data - Services" at bounding box center [619, 340] width 181 height 25
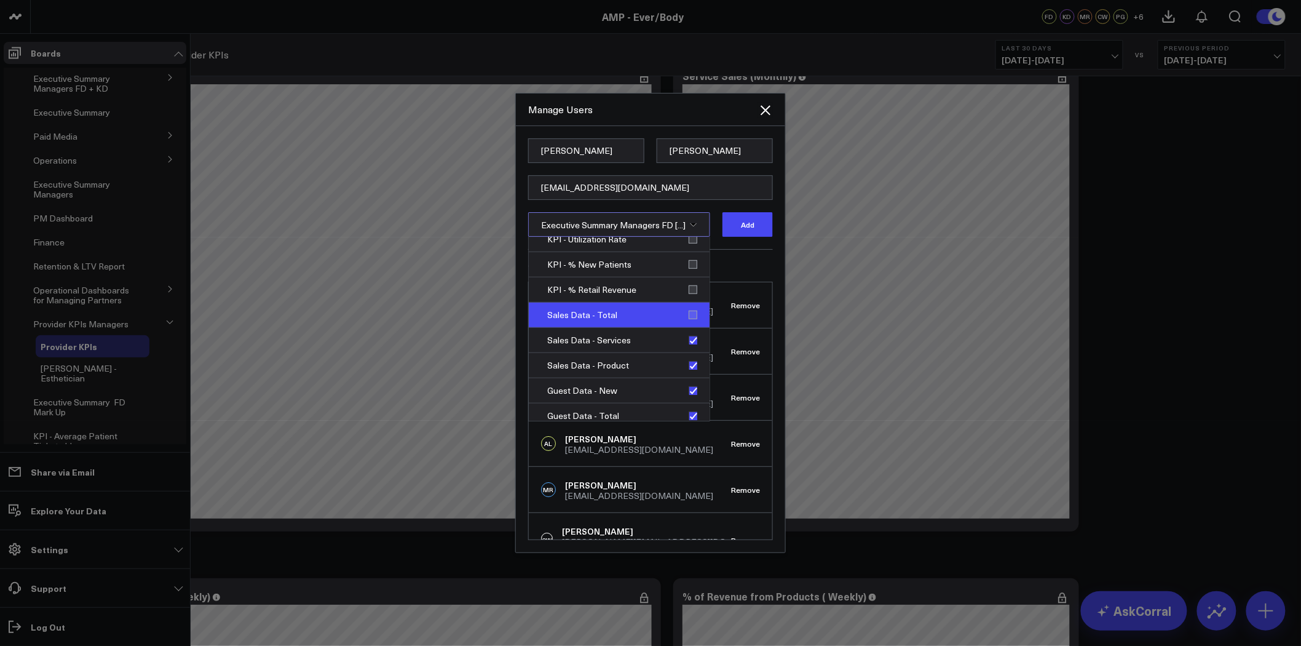
click at [689, 317] on div "Sales Data - Total" at bounding box center [619, 314] width 181 height 25
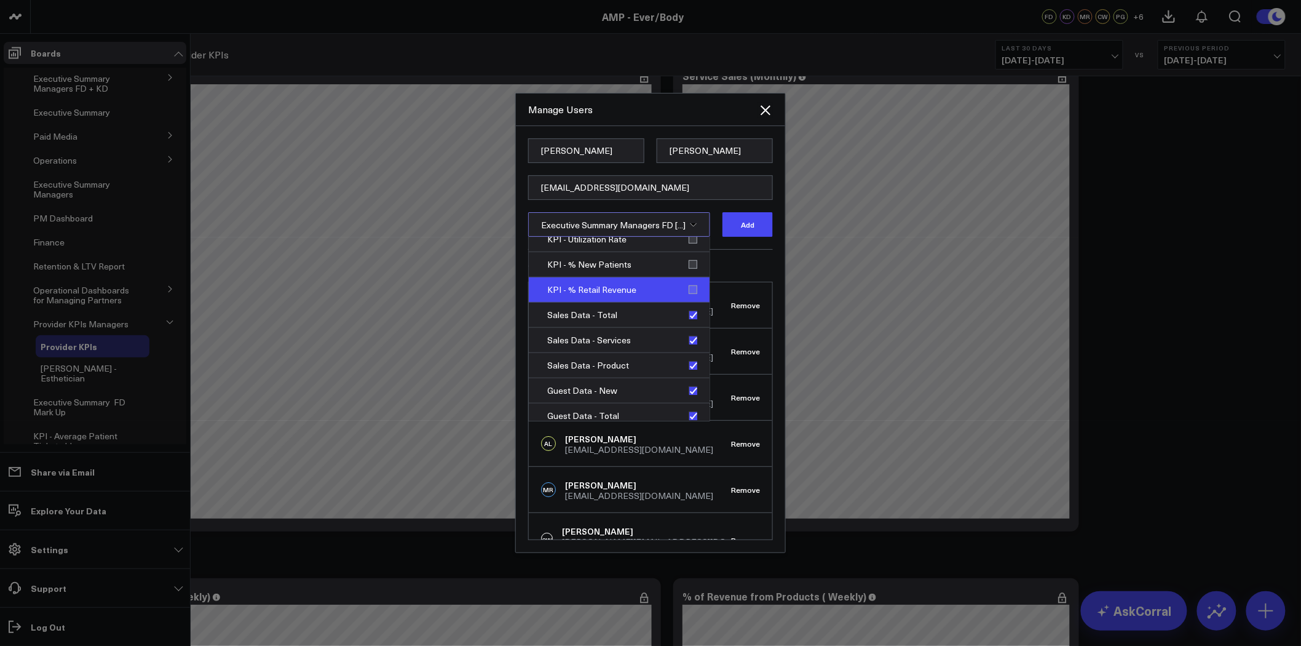
click at [689, 279] on div "KPI - % Retail Revenue" at bounding box center [619, 289] width 181 height 25
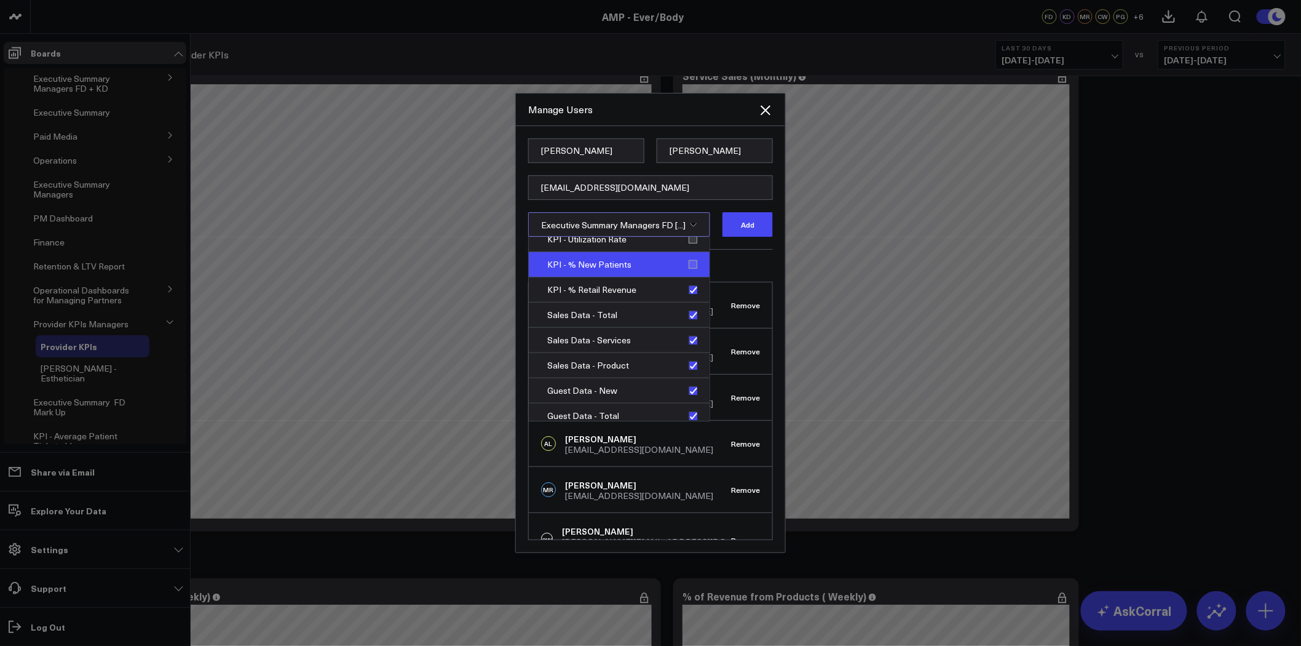
click at [689, 263] on div "KPI - % New Patients" at bounding box center [619, 264] width 181 height 25
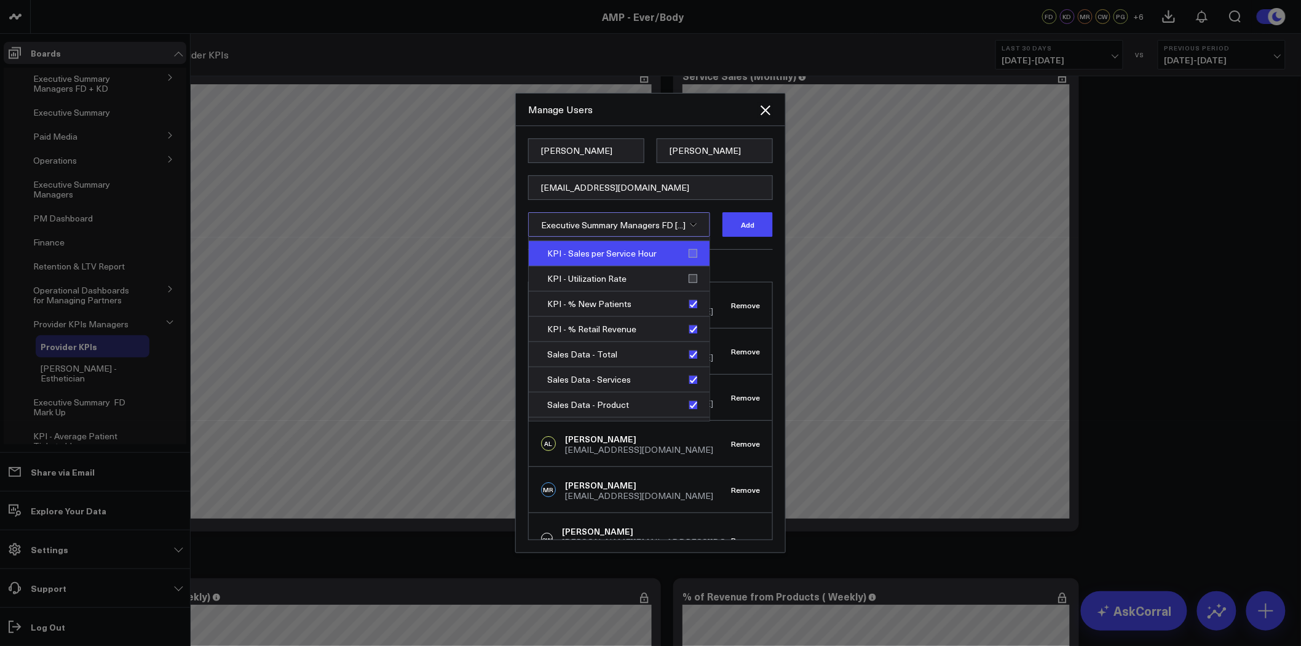
scroll to position [409, 0]
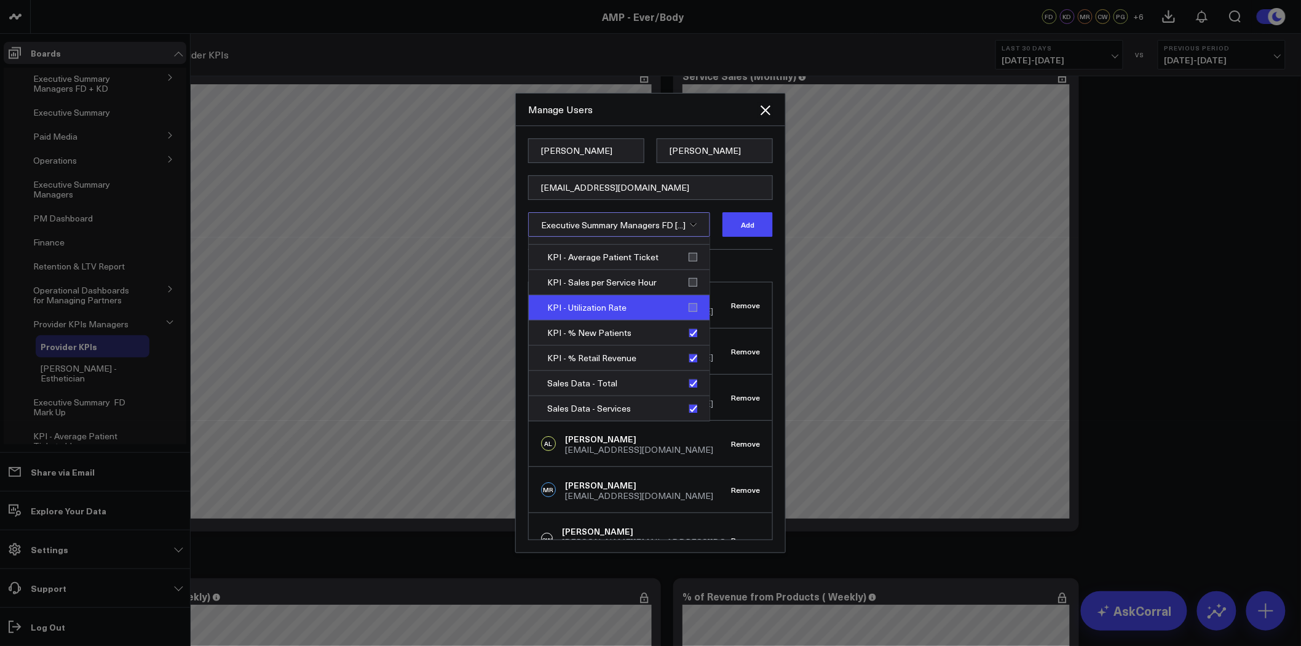
click at [690, 302] on div "KPI - Utilization Rate" at bounding box center [619, 307] width 181 height 25
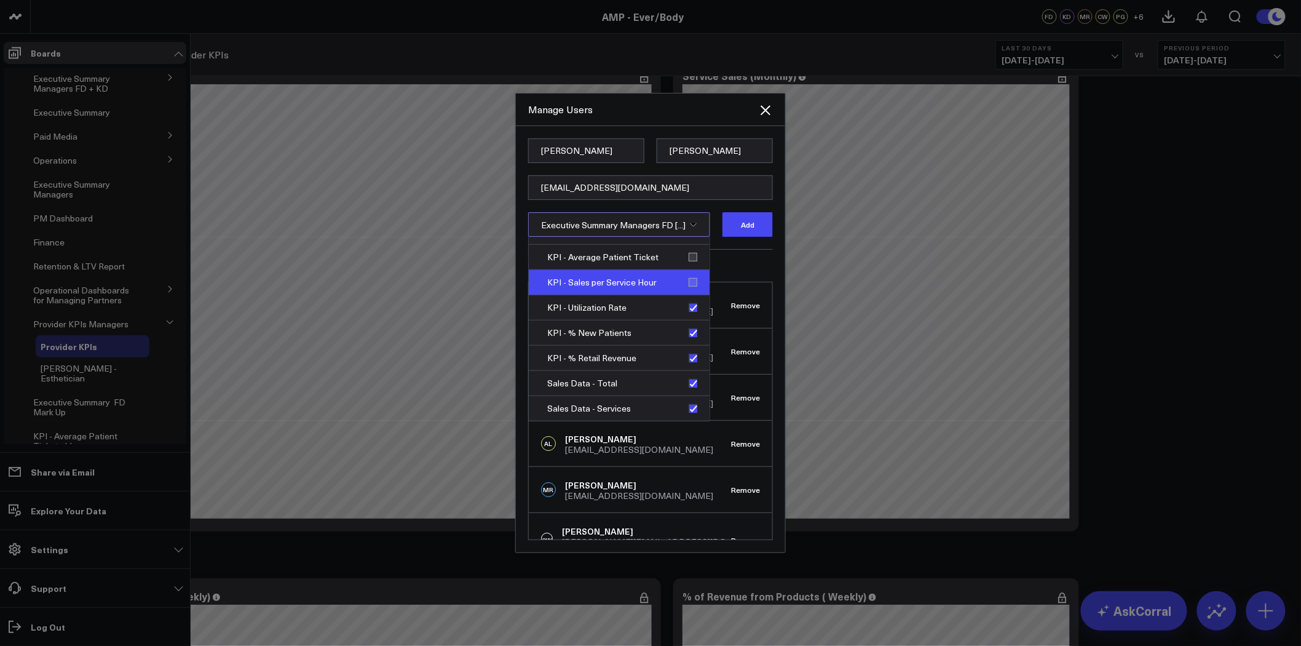
click at [686, 277] on div "KPI - Sales per Service Hour" at bounding box center [619, 282] width 181 height 25
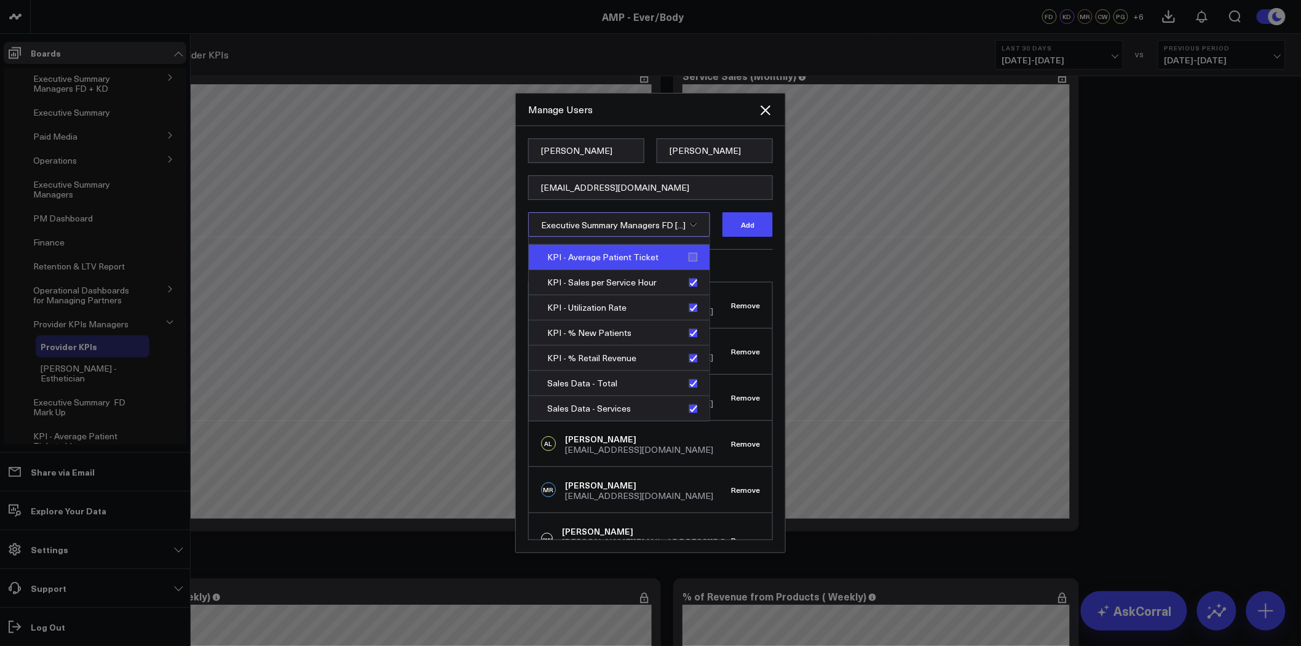
click at [689, 256] on div "KPI - Average Patient Ticket" at bounding box center [619, 257] width 181 height 25
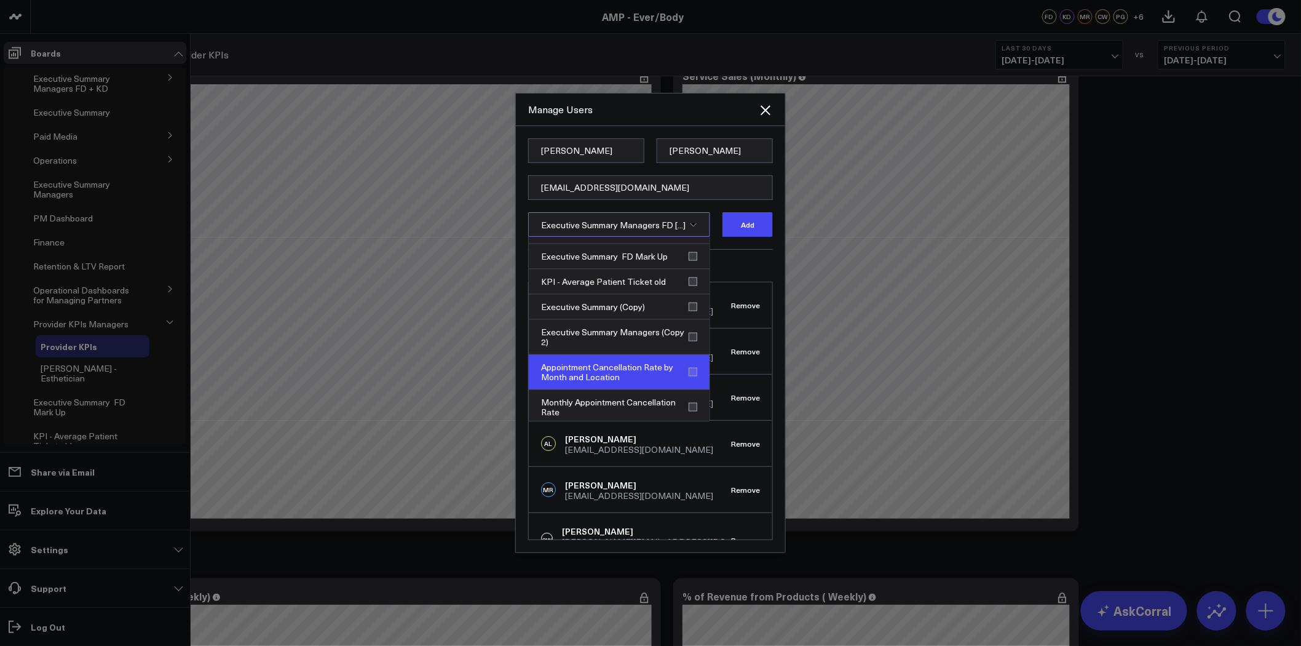
scroll to position [819, 0]
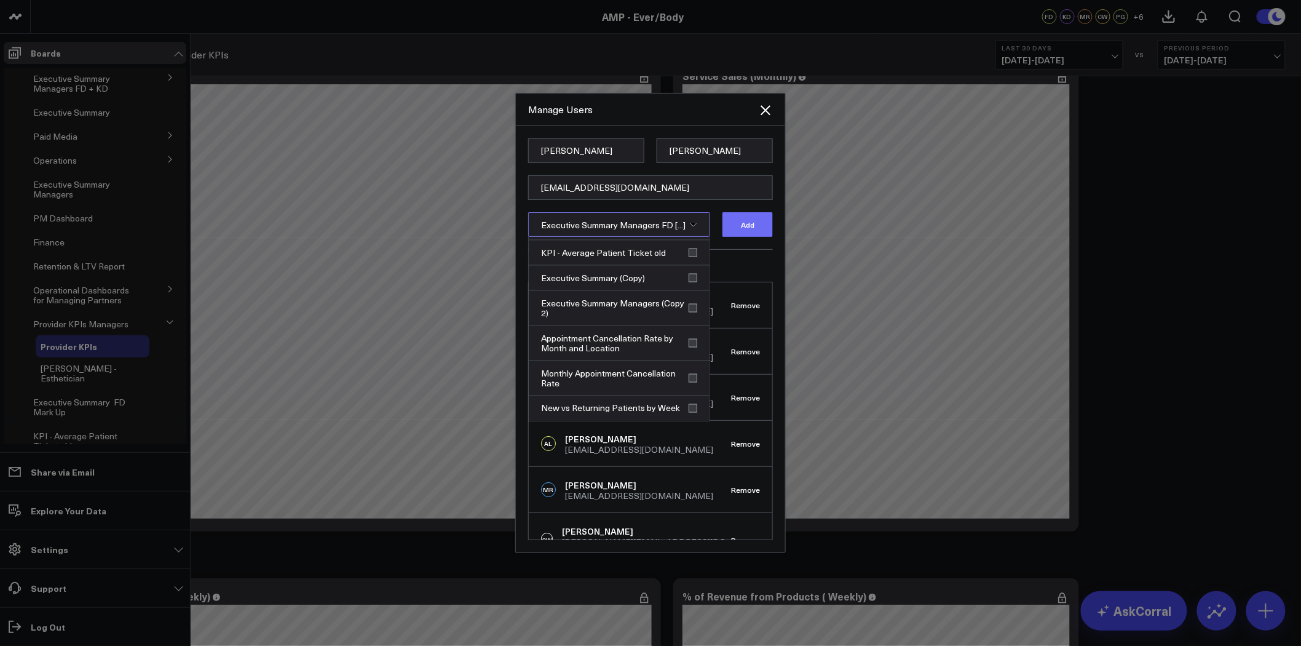
click at [756, 219] on button "Add" at bounding box center [747, 224] width 50 height 25
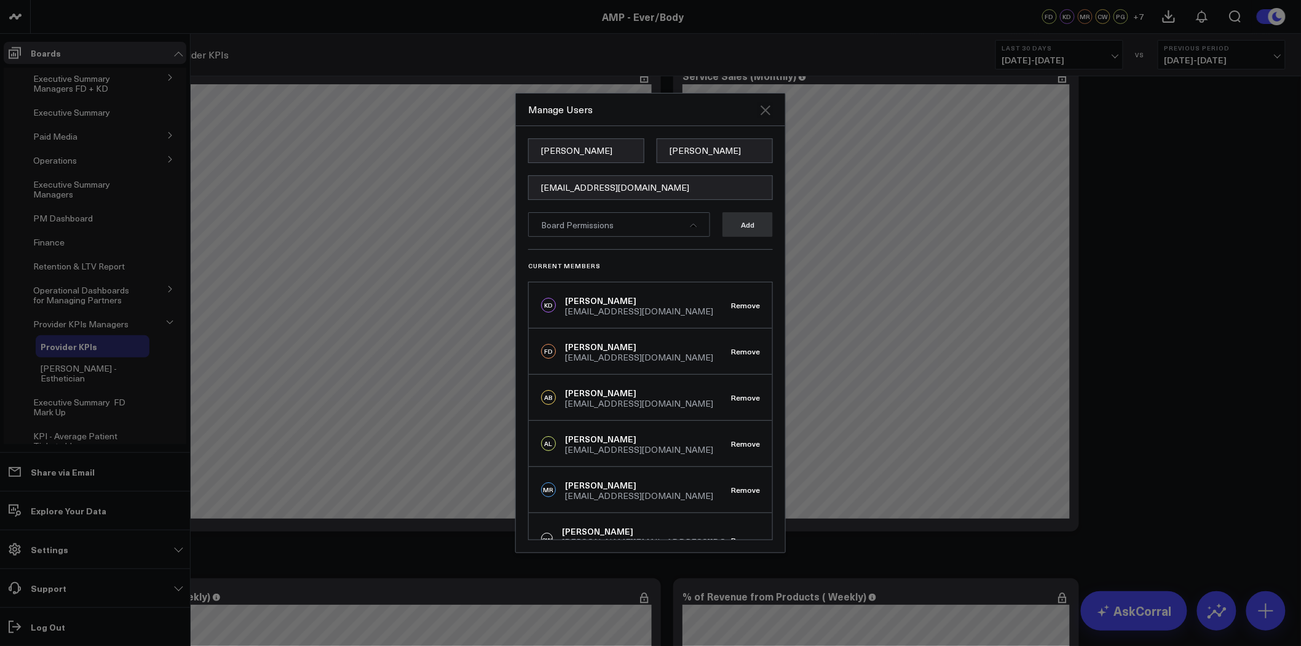
click at [764, 109] on icon "Close" at bounding box center [765, 110] width 10 height 10
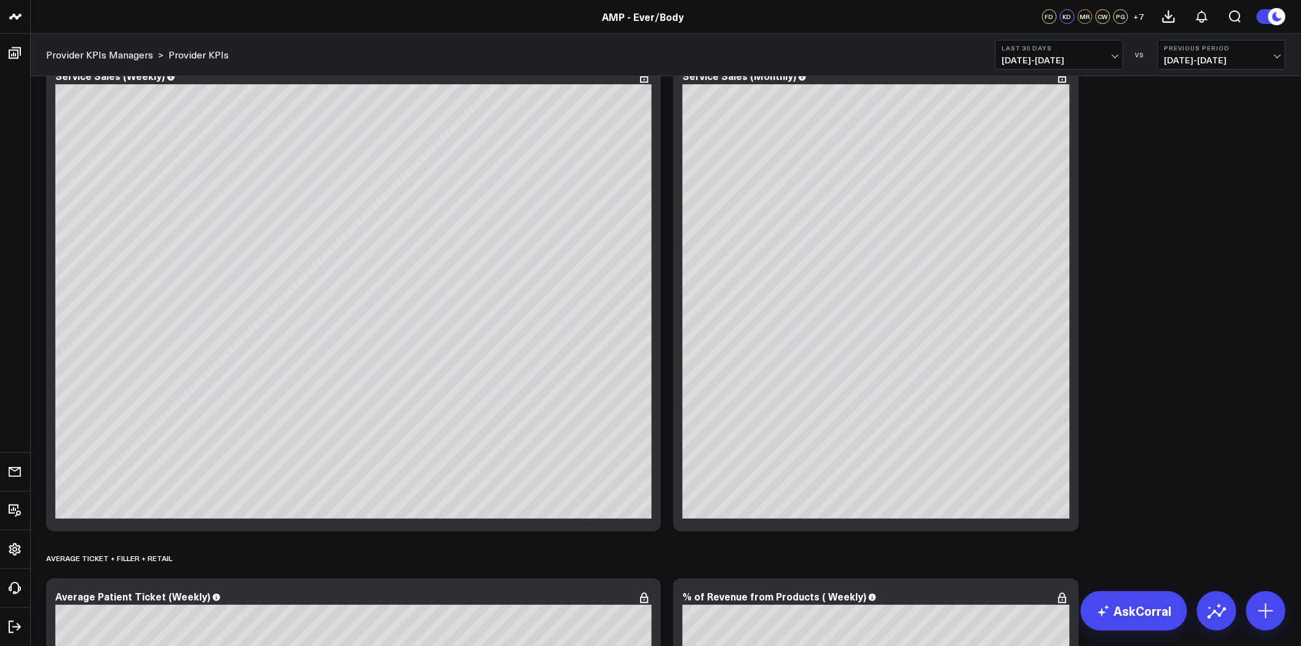
click at [1135, 15] on span "+ 7" at bounding box center [1139, 16] width 10 height 9
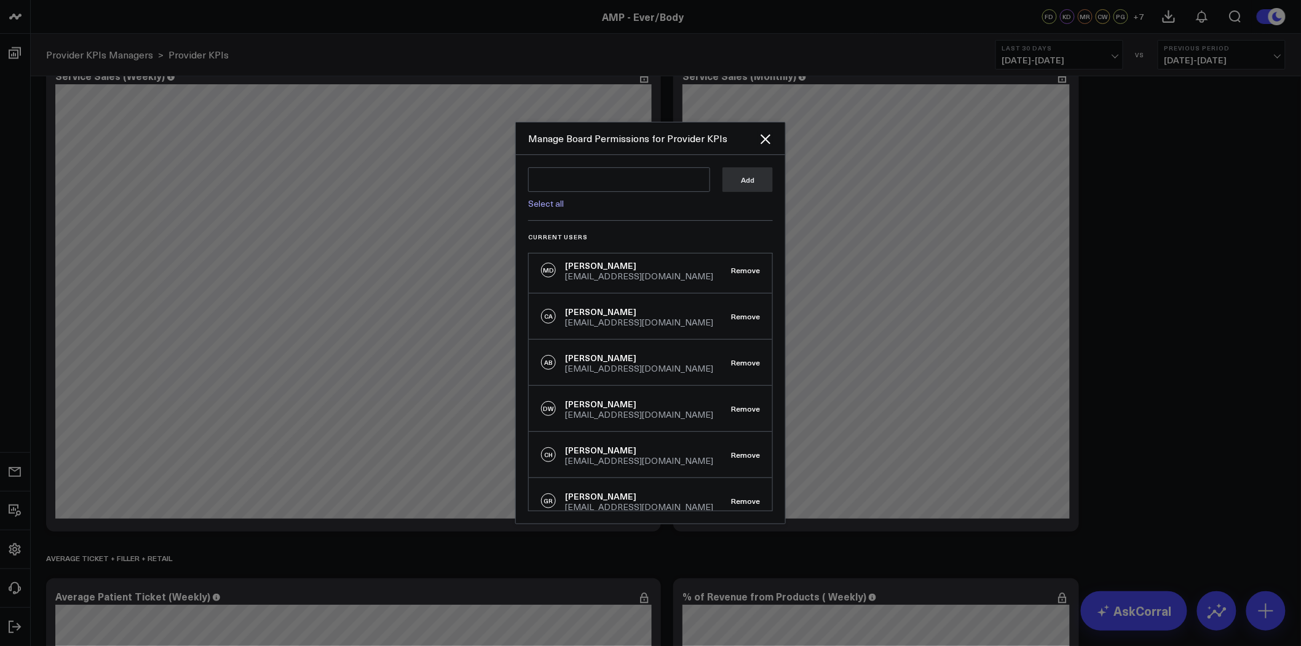
scroll to position [296, 0]
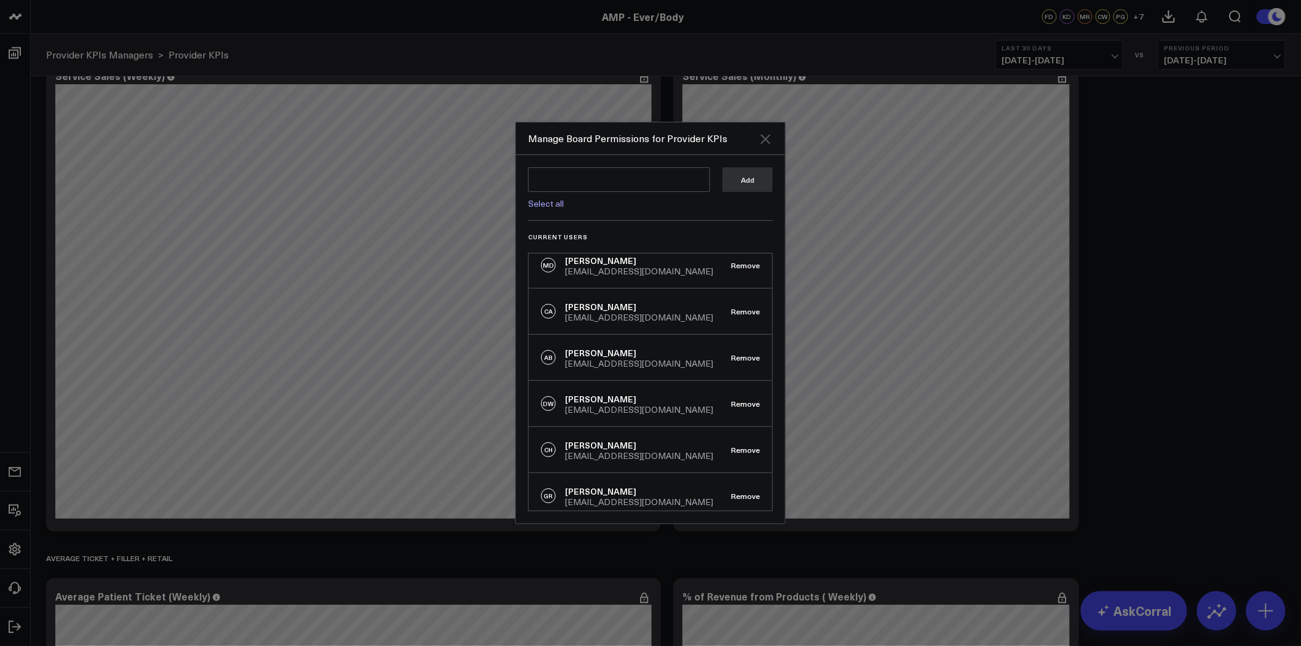
click at [769, 138] on icon "Close" at bounding box center [765, 139] width 15 height 15
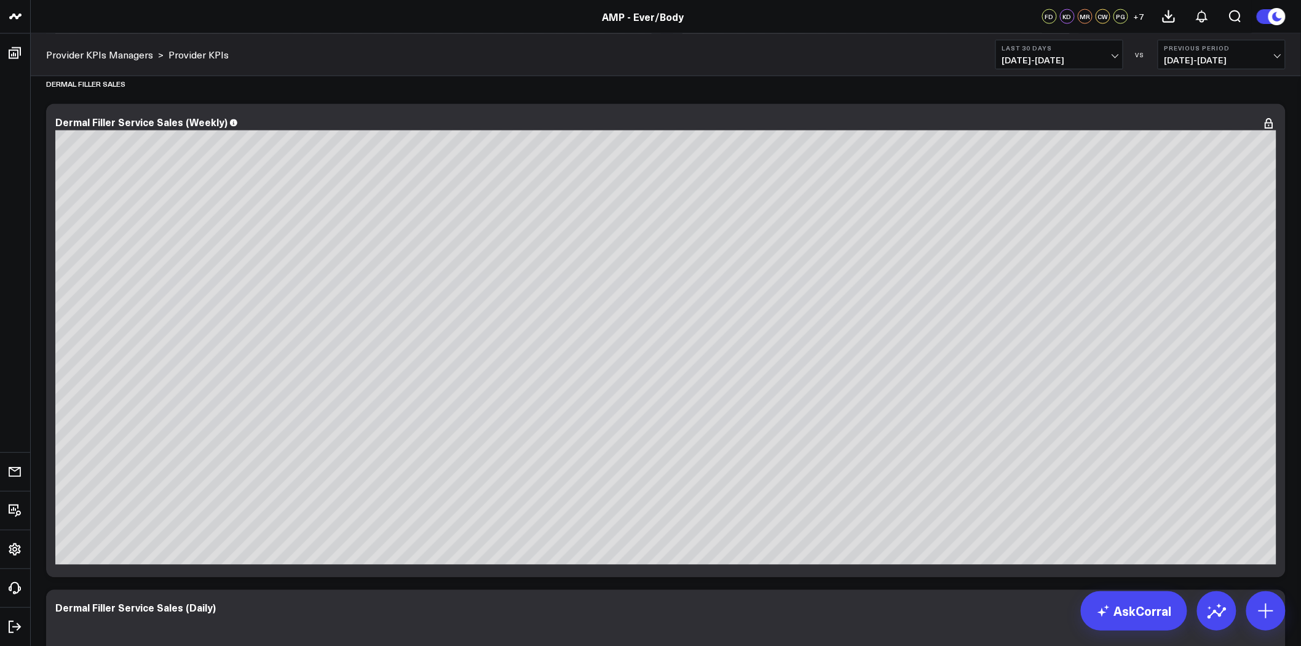
scroll to position [888, 0]
